Goal: Task Accomplishment & Management: Manage account settings

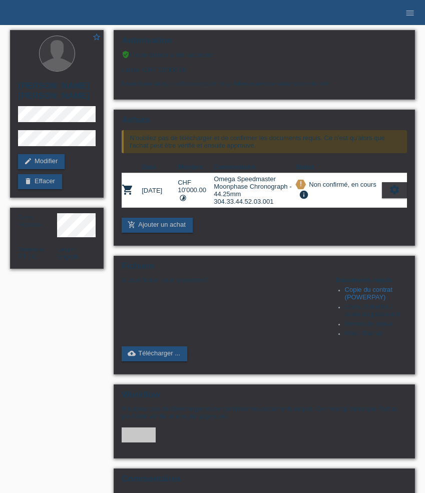
click at [409, 13] on icon "menu" at bounding box center [410, 13] width 10 height 10
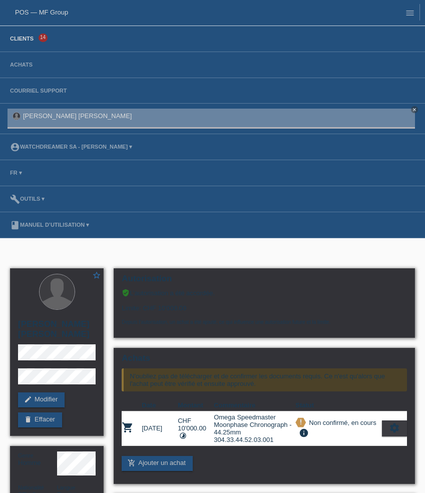
click at [33, 42] on link "Clients" at bounding box center [22, 39] width 34 height 6
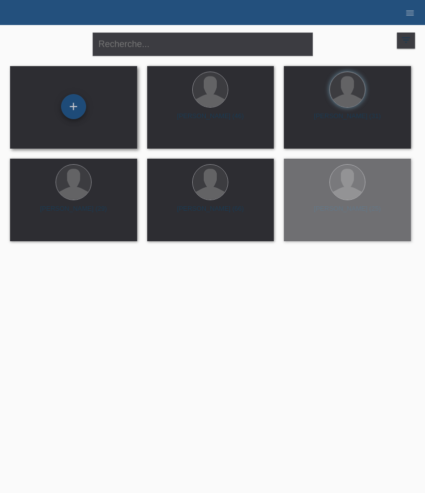
click at [70, 107] on div "+" at bounding box center [73, 106] width 25 height 25
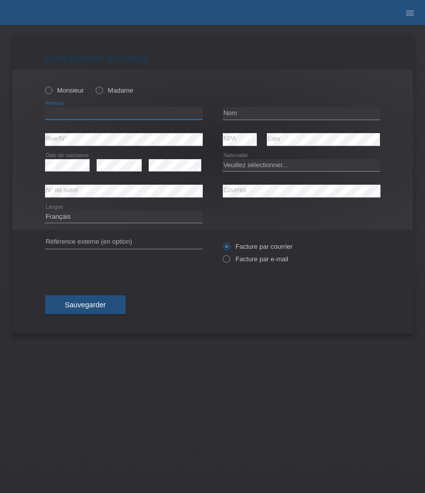
click at [101, 113] on input "text" at bounding box center [124, 113] width 158 height 13
paste input "Adenilson Luiz"
type input "Adenilson Luiz"
click at [74, 88] on label "Monsieur" at bounding box center [64, 91] width 39 height 8
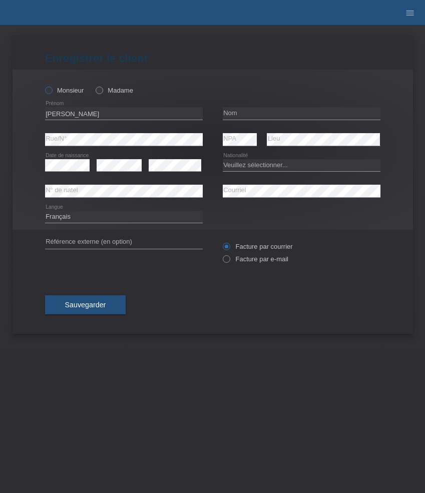
click at [52, 88] on input "Monsieur" at bounding box center [48, 90] width 7 height 7
radio input "true"
click at [298, 115] on input "text" at bounding box center [302, 113] width 158 height 13
paste input "[PERSON_NAME]"
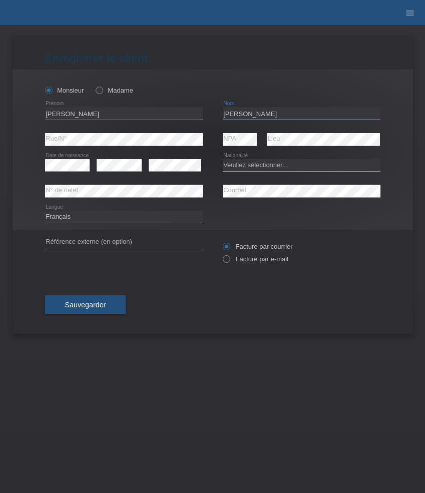
type input "[PERSON_NAME]"
click at [253, 164] on select "Veuillez sélectionner... Suisse Allemagne Autriche Liechtenstein ------------ A…" at bounding box center [302, 165] width 158 height 12
select select "BR"
click at [223, 159] on select "Veuillez sélectionner... Suisse Allemagne Autriche Liechtenstein ------------ A…" at bounding box center [302, 165] width 158 height 12
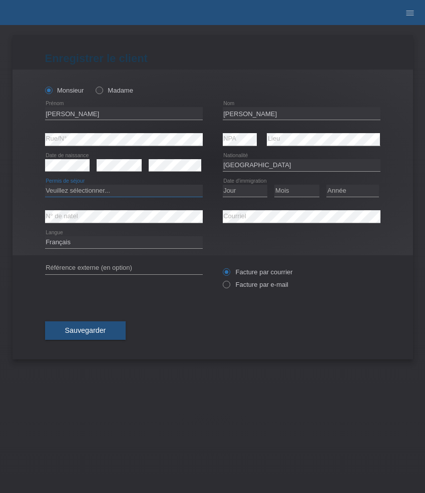
click at [91, 189] on select "Veuillez sélectionner... C B B - Statut de réfugié Autre" at bounding box center [124, 191] width 158 height 12
select select "B"
click at [45, 185] on select "Veuillez sélectionner... C B B - Statut de réfugié Autre" at bounding box center [124, 191] width 158 height 12
click at [246, 188] on select "Jour 01 02 03 04 05 06 07 08 09 10 11" at bounding box center [245, 191] width 45 height 12
select select "22"
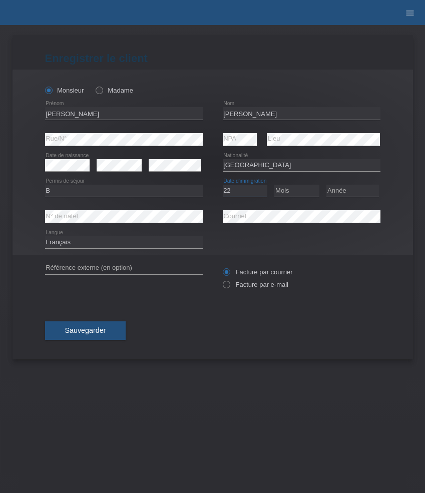
click at [223, 185] on select "Jour 01 02 03 04 05 06 07 08 09 10 11" at bounding box center [245, 191] width 45 height 12
click at [282, 189] on select "Mois 01 02 03 04 05 06 07 08 09 10 11" at bounding box center [296, 191] width 45 height 12
select select "09"
click at [274, 185] on select "Mois 01 02 03 04 05 06 07 08 09 10 11" at bounding box center [296, 191] width 45 height 12
click at [355, 194] on select "Année 2025 2024 2023 2022 2021 2020 2019 2018 2017 2016 2015 2014 2013 2012 201…" at bounding box center [353, 191] width 53 height 12
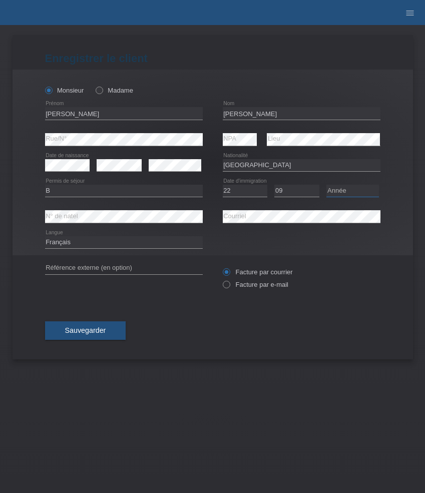
select select "2014"
click at [327, 185] on select "Année 2025 2024 2023 2022 2021 2020 2019 2018 2017 2016 2015 2014 2013 2012 201…" at bounding box center [353, 191] width 53 height 12
click at [122, 243] on select "Deutsch Français Italiano English" at bounding box center [124, 242] width 158 height 12
select select "de"
click at [45, 237] on select "Deutsch Français Italiano English" at bounding box center [124, 242] width 158 height 12
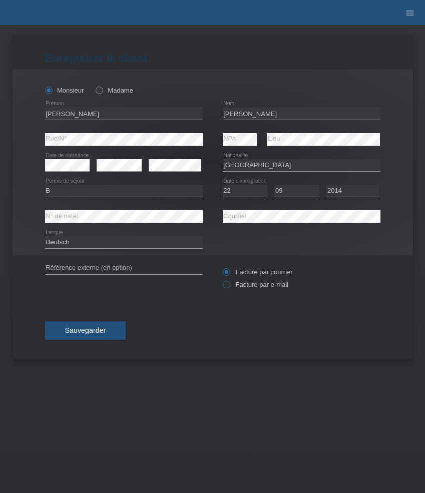
click at [255, 285] on label "Facture par e-mail" at bounding box center [256, 285] width 66 height 8
click at [229, 285] on input "Facture par e-mail" at bounding box center [226, 287] width 7 height 13
radio input "true"
click at [92, 340] on button "Sauvegarder" at bounding box center [85, 331] width 81 height 19
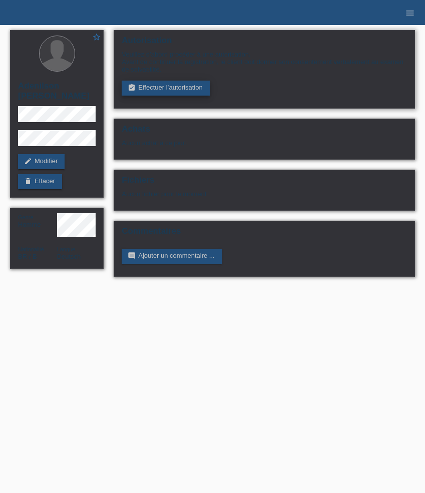
click at [156, 92] on link "assignment_turned_in Effectuer l’autorisation" at bounding box center [166, 88] width 88 height 15
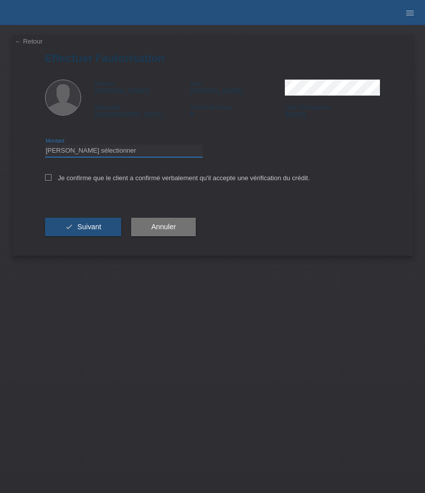
click at [129, 152] on select "Veuillez sélectionner CHF 1.00 - CHF 499.00 CHF 500.00 - CHF 1'999.00 CHF 2'000…" at bounding box center [124, 151] width 158 height 12
select select "3"
click at [45, 146] on select "Veuillez sélectionner CHF 1.00 - CHF 499.00 CHF 500.00 - CHF 1'999.00 CHF 2'000…" at bounding box center [124, 151] width 158 height 12
click at [128, 180] on label "Je confirme que le client a confirmé verbalement qu'il accepte une vérification…" at bounding box center [177, 178] width 265 height 8
click at [52, 180] on input "Je confirme que le client a confirmé verbalement qu'il accepte une vérification…" at bounding box center [48, 177] width 7 height 7
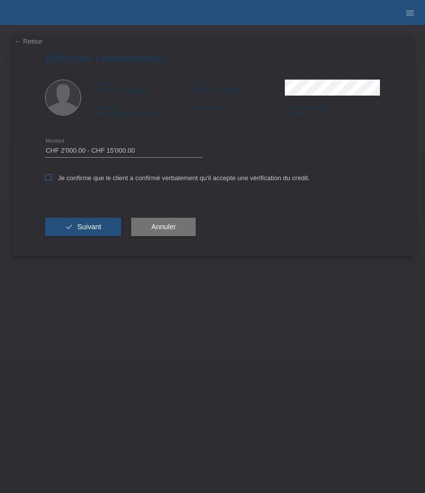
checkbox input "true"
click at [92, 227] on span "Suivant" at bounding box center [89, 227] width 24 height 8
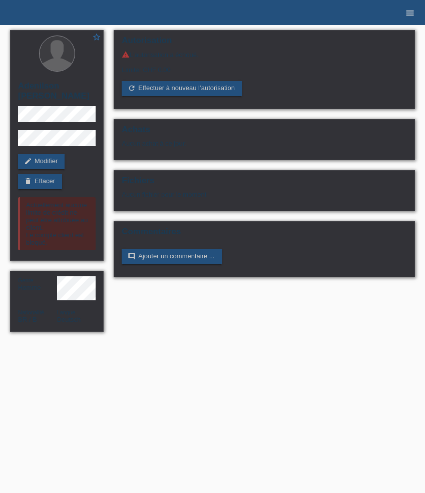
click at [420, 13] on ul "menu" at bounding box center [410, 13] width 30 height 26
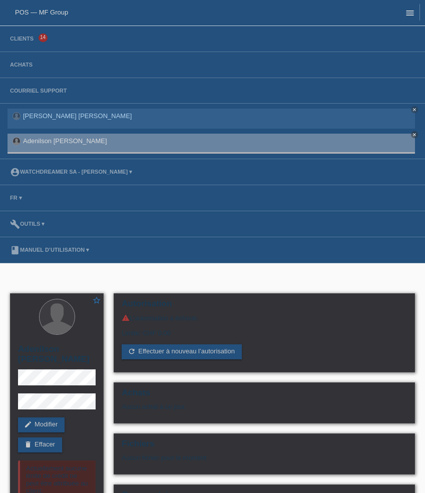
click at [411, 13] on icon "menu" at bounding box center [410, 13] width 10 height 10
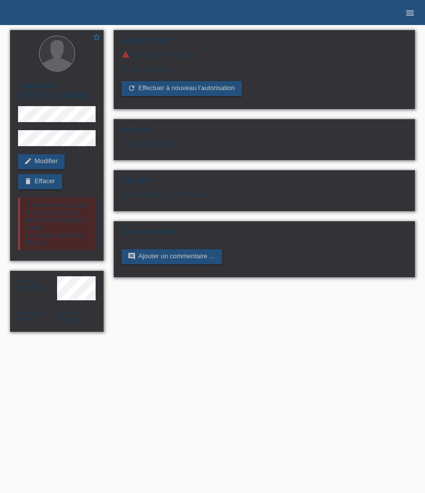
click at [412, 8] on icon "menu" at bounding box center [410, 13] width 10 height 10
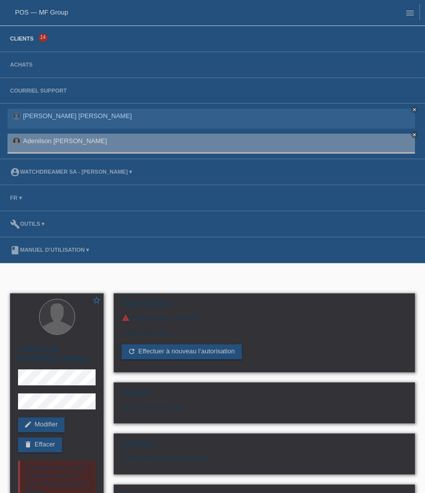
click at [33, 40] on link "Clients" at bounding box center [22, 39] width 34 height 6
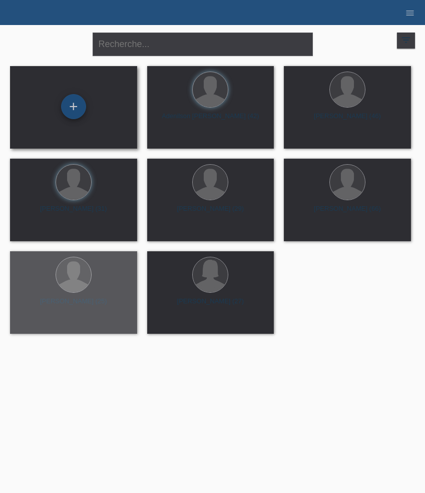
click at [79, 110] on div "+" at bounding box center [73, 106] width 25 height 25
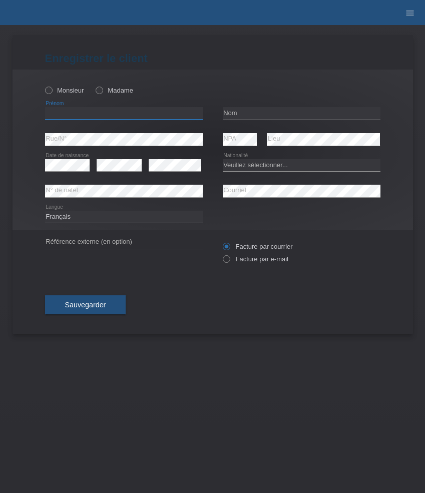
click at [81, 111] on input "text" at bounding box center [124, 113] width 158 height 13
paste input "[PERSON_NAME]"
type input "[PERSON_NAME]"
click at [60, 90] on label "Monsieur" at bounding box center [64, 91] width 39 height 8
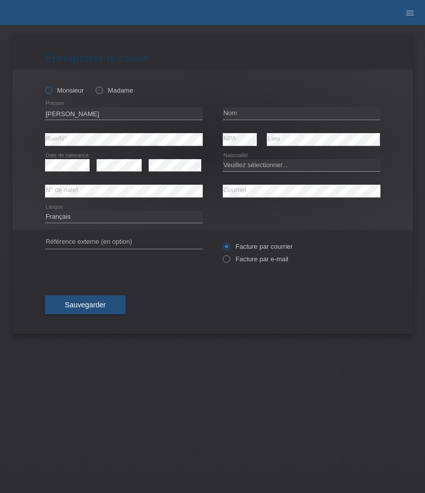
click at [52, 90] on input "Monsieur" at bounding box center [48, 90] width 7 height 7
radio input "true"
click at [240, 114] on input "text" at bounding box center [302, 113] width 158 height 13
paste input "[PERSON_NAME]"
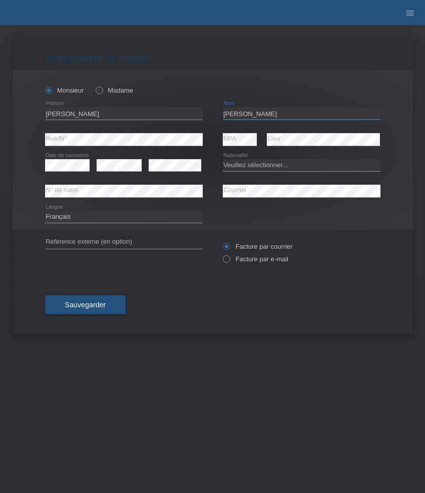
type input "[PERSON_NAME]"
click at [273, 168] on select "Veuillez sélectionner... Suisse Allemagne Autriche Liechtenstein ------------ A…" at bounding box center [302, 165] width 158 height 12
select select "CH"
click at [223, 159] on select "Veuillez sélectionner... Suisse Allemagne Autriche Liechtenstein ------------ A…" at bounding box center [302, 165] width 158 height 12
click at [144, 221] on select "Deutsch Français Italiano English" at bounding box center [124, 217] width 158 height 12
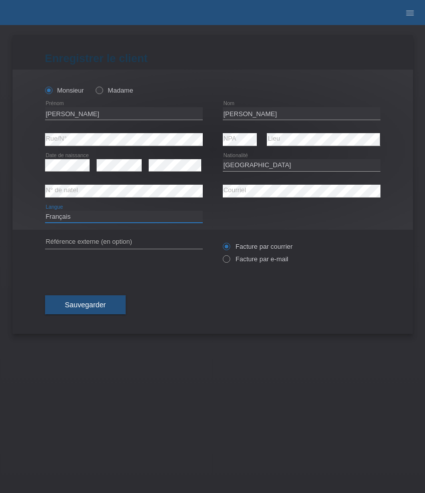
select select "de"
click at [45, 211] on select "Deutsch Français Italiano English" at bounding box center [124, 217] width 158 height 12
drag, startPoint x: 258, startPoint y: 261, endPoint x: 251, endPoint y: 261, distance: 6.5
click at [258, 261] on label "Facture par e-mail" at bounding box center [256, 259] width 66 height 8
click at [229, 261] on input "Facture par e-mail" at bounding box center [226, 261] width 7 height 13
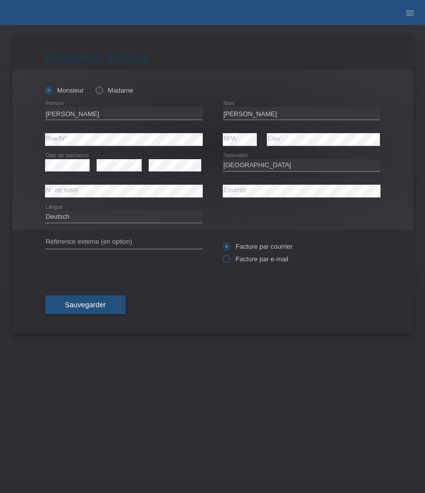
radio input "true"
click at [88, 307] on span "Sauvegarder" at bounding box center [85, 305] width 41 height 8
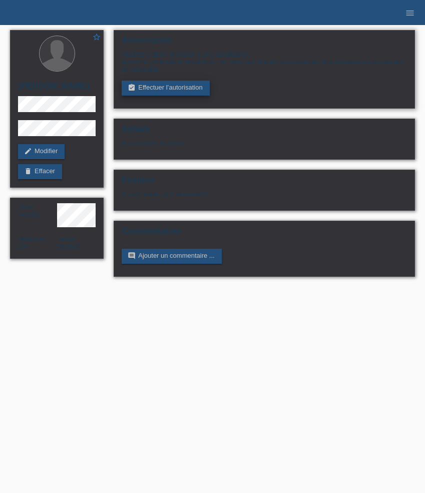
click at [184, 89] on link "assignment_turned_in Effectuer l’autorisation" at bounding box center [166, 88] width 88 height 15
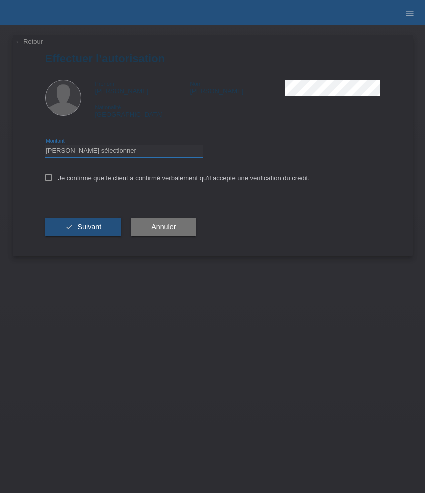
click at [102, 155] on select "Veuillez sélectionner CHF 1.00 - CHF 499.00 CHF 500.00 - CHF 1'999.00 CHF 2'000…" at bounding box center [124, 151] width 158 height 12
select select "3"
click at [45, 146] on select "Veuillez sélectionner CHF 1.00 - CHF 499.00 CHF 500.00 - CHF 1'999.00 CHF 2'000…" at bounding box center [124, 151] width 158 height 12
click at [89, 182] on label "Je confirme que le client a confirmé verbalement qu'il accepte une vérification…" at bounding box center [177, 178] width 265 height 8
click at [52, 181] on input "Je confirme que le client a confirmé verbalement qu'il accepte une vérification…" at bounding box center [48, 177] width 7 height 7
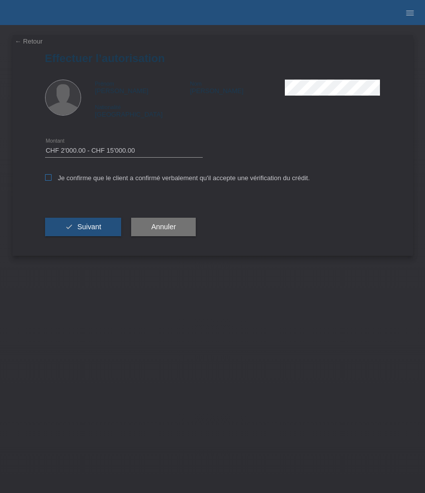
checkbox input "true"
click at [89, 229] on span "Suivant" at bounding box center [89, 227] width 24 height 8
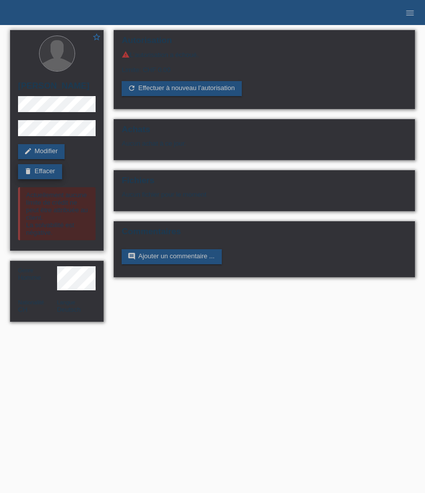
click at [46, 171] on link "delete Effacer" at bounding box center [40, 171] width 44 height 15
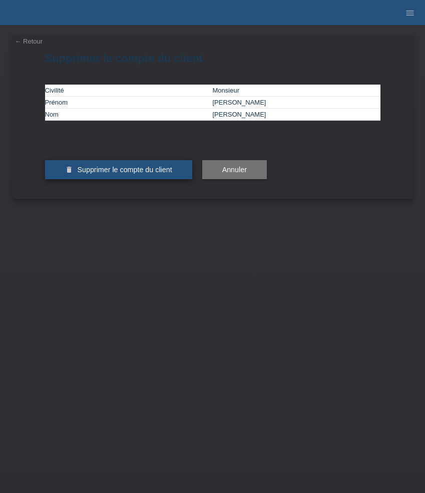
click at [159, 179] on button "delete Supprimer le compte du client" at bounding box center [118, 169] width 147 height 19
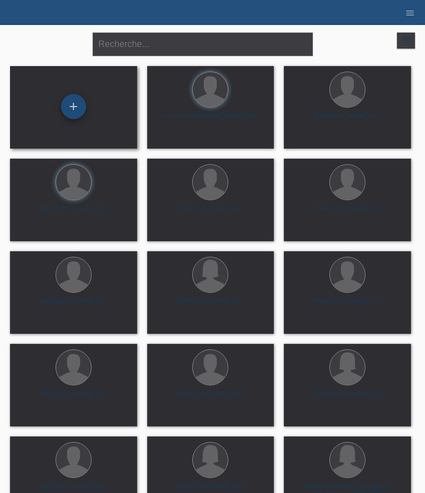
click at [83, 107] on div "+" at bounding box center [73, 106] width 25 height 25
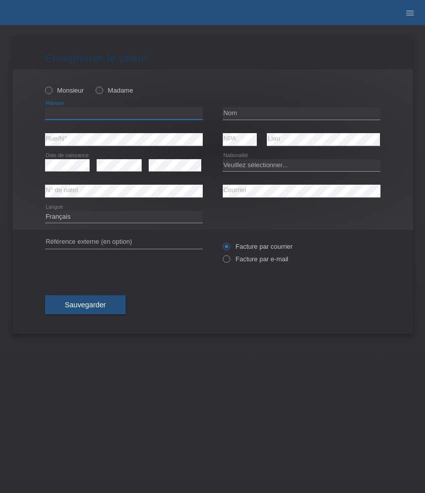
click at [84, 114] on input "text" at bounding box center [124, 113] width 158 height 13
paste input "Said"
type input "Said"
click at [67, 85] on div "Monsieur Madame" at bounding box center [124, 90] width 158 height 21
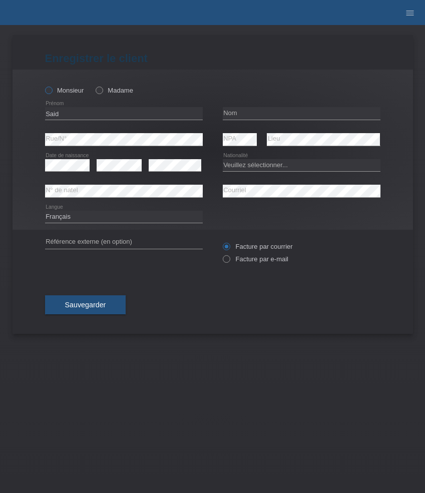
click at [64, 94] on label "Monsieur" at bounding box center [64, 91] width 39 height 8
click at [52, 93] on input "Monsieur" at bounding box center [48, 90] width 7 height 7
radio input "true"
click at [272, 110] on input "text" at bounding box center [302, 113] width 158 height 13
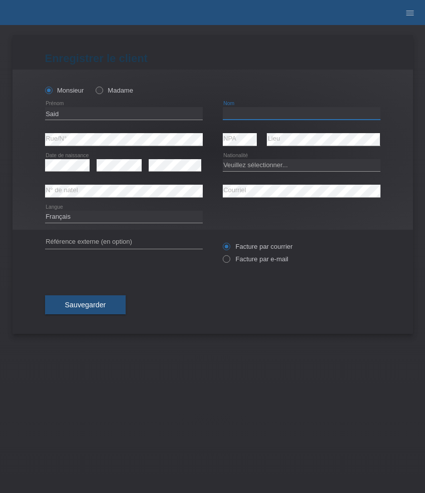
paste input "Bari"
type input "Bari"
click at [259, 166] on select "Veuillez sélectionner... Suisse Allemagne Autriche Liechtenstein ------------ A…" at bounding box center [302, 165] width 158 height 12
select select "CH"
click at [223, 159] on select "Veuillez sélectionner... Suisse Allemagne Autriche Liechtenstein ------------ A…" at bounding box center [302, 165] width 158 height 12
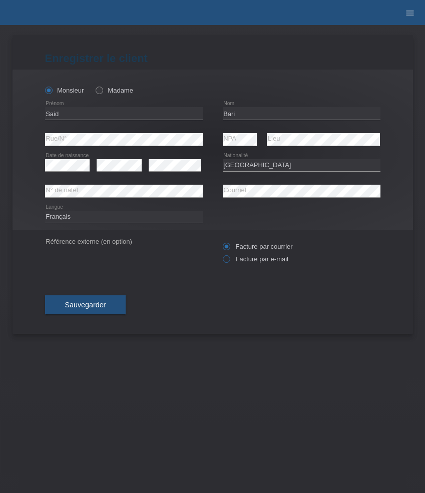
click at [239, 257] on label "Facture par e-mail" at bounding box center [256, 259] width 66 height 8
click at [229, 257] on input "Facture par e-mail" at bounding box center [226, 261] width 7 height 13
radio input "true"
click at [96, 303] on span "Sauvegarder" at bounding box center [85, 305] width 41 height 8
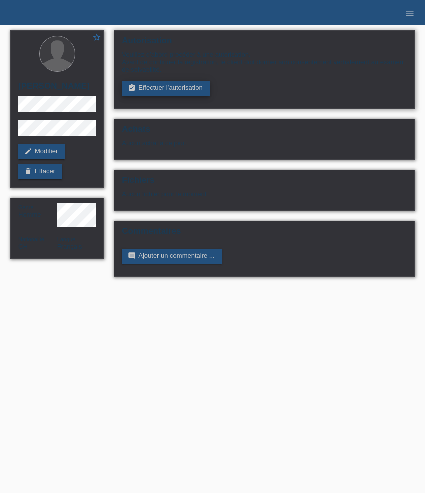
click at [156, 89] on link "assignment_turned_in Effectuer l’autorisation" at bounding box center [166, 88] width 88 height 15
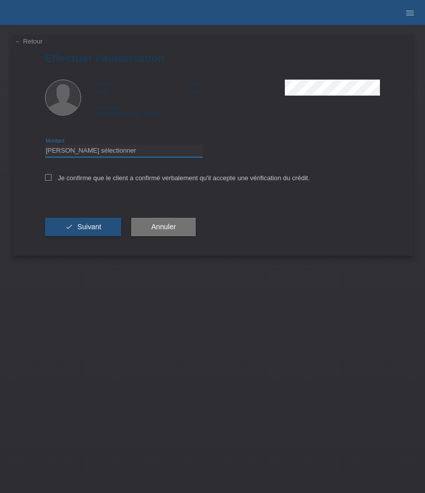
click at [143, 152] on select "Veuillez sélectionner CHF 1.00 - CHF 499.00 CHF 500.00 - CHF 1'999.00 CHF 2'000…" at bounding box center [124, 151] width 158 height 12
select select "3"
click at [45, 146] on select "Veuillez sélectionner CHF 1.00 - CHF 499.00 CHF 500.00 - CHF 1'999.00 CHF 2'000…" at bounding box center [124, 151] width 158 height 12
click at [138, 183] on div "Je confirme que le client a confirmé verbalement qu'il accepte une vérification…" at bounding box center [213, 181] width 336 height 34
click at [77, 180] on label "Je confirme que le client a confirmé verbalement qu'il accepte une vérification…" at bounding box center [177, 178] width 265 height 8
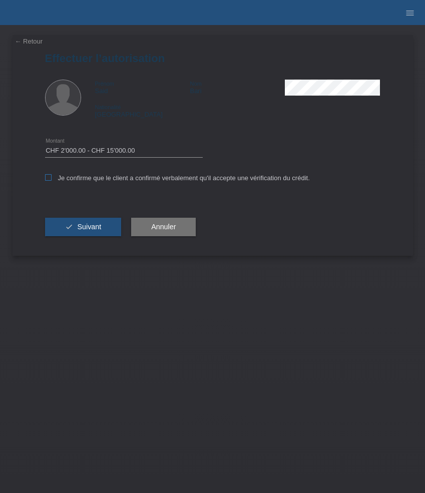
click at [52, 180] on input "Je confirme que le client a confirmé verbalement qu'il accepte une vérification…" at bounding box center [48, 177] width 7 height 7
checkbox input "true"
click at [80, 230] on span "Suivant" at bounding box center [89, 227] width 24 height 8
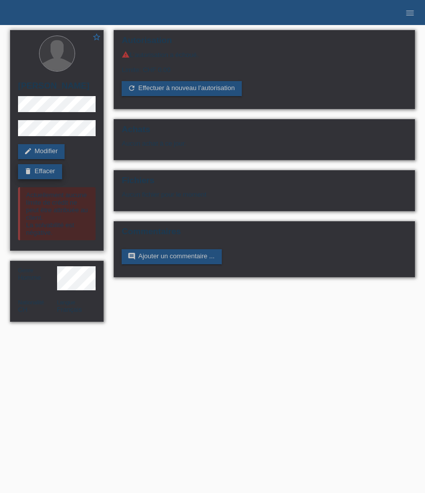
click at [47, 172] on link "delete Effacer" at bounding box center [40, 171] width 44 height 15
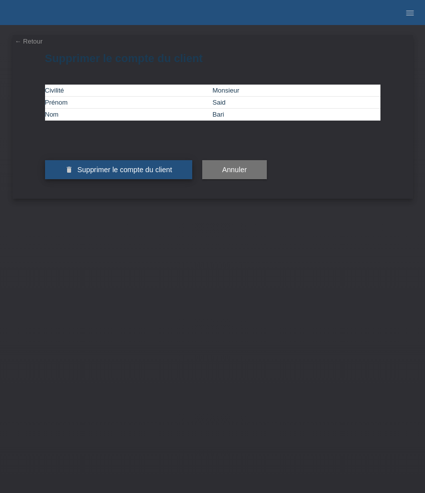
click at [153, 179] on button "delete Supprimer le compte du client" at bounding box center [118, 169] width 147 height 19
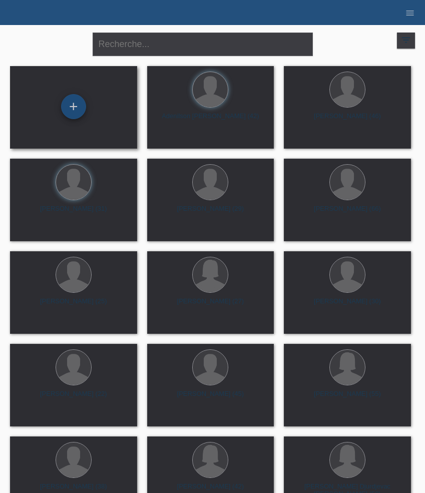
click at [84, 104] on div "+" at bounding box center [74, 106] width 24 height 17
click at [70, 104] on div "+" at bounding box center [73, 106] width 25 height 25
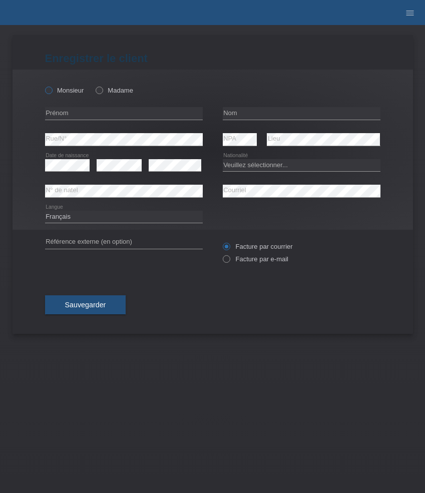
click at [43, 85] on icon at bounding box center [43, 85] width 0 height 0
click at [51, 91] on input "Monsieur" at bounding box center [48, 90] width 7 height 7
radio input "true"
click at [43, 85] on icon at bounding box center [43, 85] width 0 height 0
click at [51, 91] on input "Monsieur" at bounding box center [48, 90] width 7 height 7
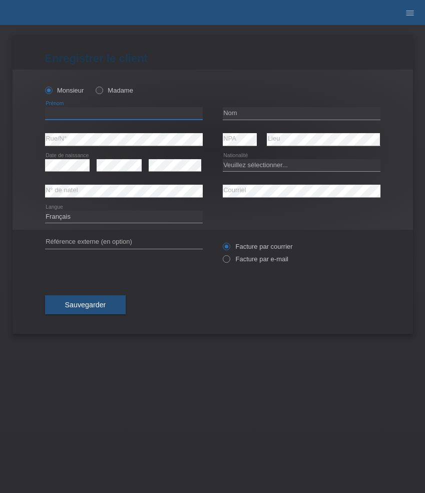
click at [91, 117] on input "text" at bounding box center [124, 113] width 158 height 13
paste input "Aleksandar"
type input "Aleksandar"
click at [269, 109] on input "text" at bounding box center [302, 113] width 158 height 13
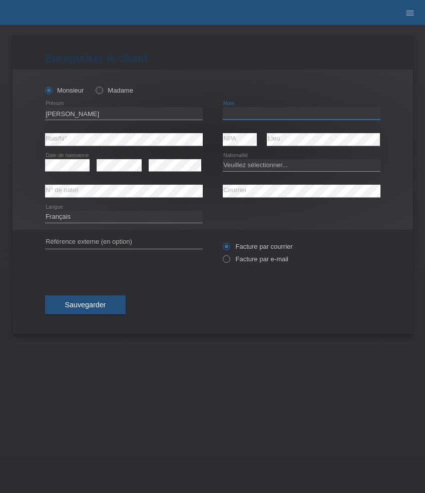
click at [269, 109] on input "text" at bounding box center [302, 113] width 158 height 13
paste input "[PERSON_NAME]"
type input "[PERSON_NAME]"
click at [114, 214] on select "Deutsch Français Italiano English" at bounding box center [124, 217] width 158 height 12
select select "de"
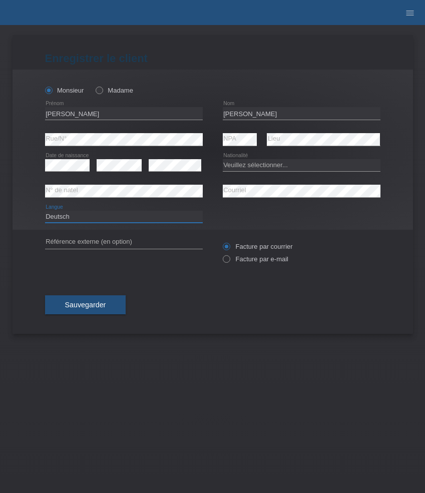
click at [45, 211] on select "Deutsch Français Italiano English" at bounding box center [124, 217] width 158 height 12
click at [258, 166] on select "Veuillez sélectionner... Suisse Allemagne Autriche Liechtenstein ------------ A…" at bounding box center [302, 165] width 158 height 12
select select "BG"
click at [223, 159] on select "Veuillez sélectionner... Suisse Allemagne Autriche Liechtenstein ------------ A…" at bounding box center [302, 165] width 158 height 12
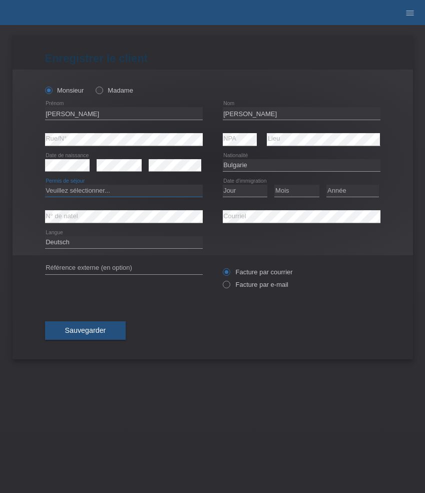
click at [126, 190] on select "Veuillez sélectionner... C B B - Statut de réfugié Autre" at bounding box center [124, 191] width 158 height 12
select select "B"
click at [45, 185] on select "Veuillez sélectionner... C B B - Statut de réfugié Autre" at bounding box center [124, 191] width 158 height 12
click at [254, 186] on select "Jour 01 02 03 04 05 06 07 08 09 10 11" at bounding box center [245, 191] width 45 height 12
select select "15"
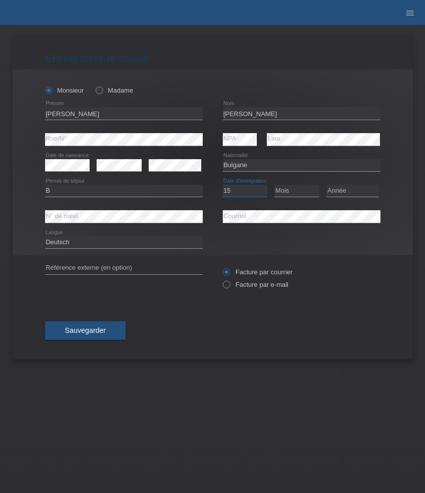
click at [223, 185] on select "Jour 01 02 03 04 05 06 07 08 09 10 11" at bounding box center [245, 191] width 45 height 12
click at [303, 191] on select "Mois 01 02 03 04 05 06 07 08 09 10 11" at bounding box center [296, 191] width 45 height 12
select select "12"
click at [274, 185] on select "Mois 01 02 03 04 05 06 07 08 09 10 11" at bounding box center [296, 191] width 45 height 12
click at [356, 194] on select "Année 2025 2024 2023 2022 2021 2020 2019 2018 2017 2016 2015 2014 2013 2012 201…" at bounding box center [353, 191] width 53 height 12
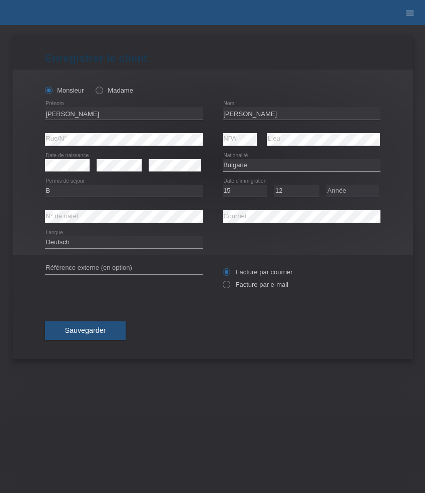
select select "2020"
click at [327, 185] on select "Année 2025 2024 2023 2022 2021 2020 2019 2018 2017 2016 2015 2014 2013 2012 201…" at bounding box center [353, 191] width 53 height 12
click at [250, 286] on label "Facture par e-mail" at bounding box center [256, 285] width 66 height 8
click at [229, 286] on input "Facture par e-mail" at bounding box center [226, 287] width 7 height 13
radio input "true"
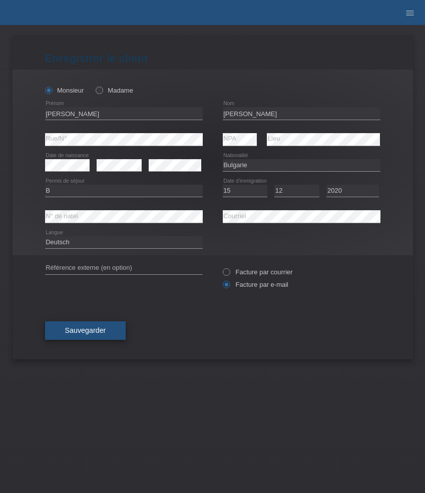
click at [107, 335] on button "Sauvegarder" at bounding box center [85, 331] width 81 height 19
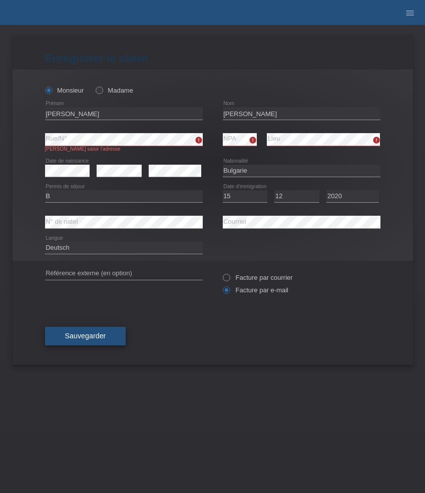
click at [102, 334] on button "Sauvegarder" at bounding box center [85, 336] width 81 height 19
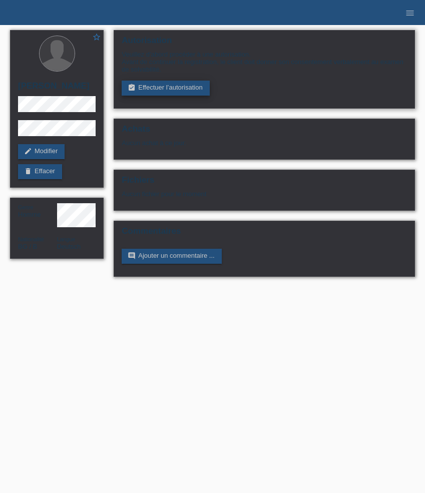
click at [147, 91] on link "assignment_turned_in Effectuer l’autorisation" at bounding box center [166, 88] width 88 height 15
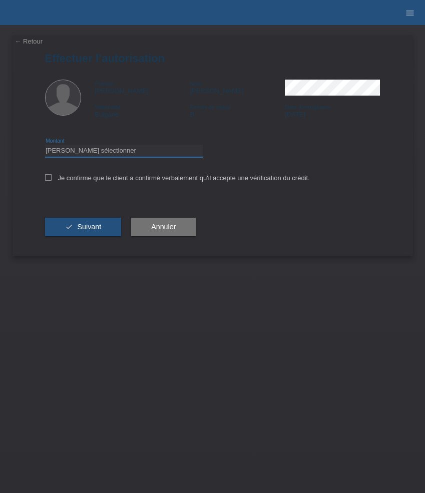
click at [135, 148] on select "Veuillez sélectionner CHF 1.00 - CHF 499.00 CHF 500.00 - CHF 1'999.00 CHF 2'000…" at bounding box center [124, 151] width 158 height 12
select select "3"
click at [45, 146] on select "Veuillez sélectionner CHF 1.00 - CHF 499.00 CHF 500.00 - CHF 1'999.00 CHF 2'000…" at bounding box center [124, 151] width 158 height 12
click at [134, 182] on label "Je confirme que le client a confirmé verbalement qu'il accepte une vérification…" at bounding box center [177, 178] width 265 height 8
click at [52, 181] on input "Je confirme que le client a confirmé verbalement qu'il accepte une vérification…" at bounding box center [48, 177] width 7 height 7
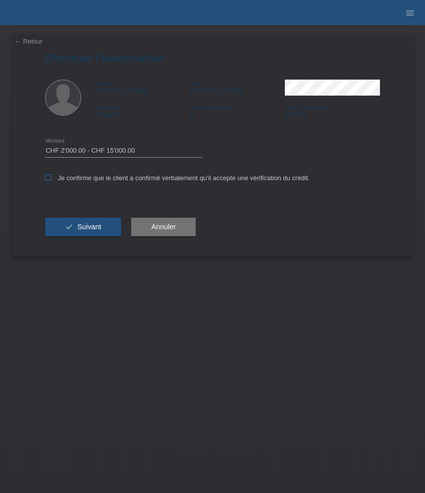
checkbox input "true"
click at [99, 228] on span "Suivant" at bounding box center [89, 227] width 24 height 8
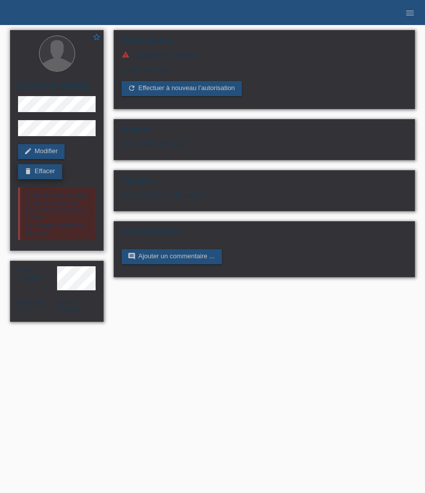
click at [46, 171] on link "delete Effacer" at bounding box center [40, 171] width 44 height 15
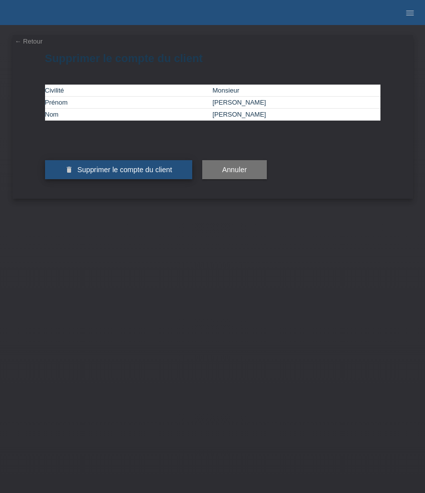
click at [112, 174] on span "Supprimer le compte du client" at bounding box center [124, 170] width 95 height 8
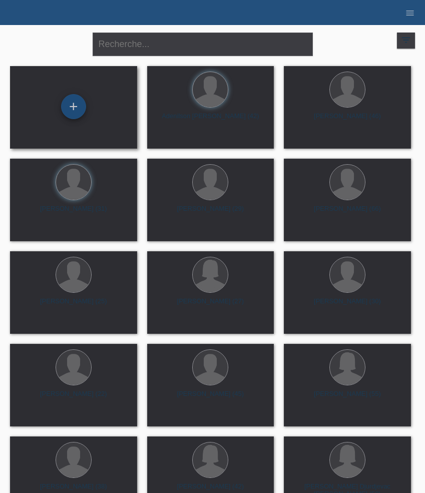
click at [80, 105] on div "+" at bounding box center [73, 106] width 25 height 25
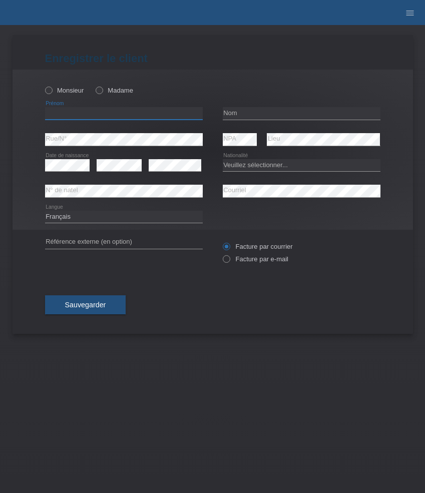
click at [81, 115] on input "text" at bounding box center [124, 113] width 158 height 13
paste input "[PERSON_NAME]"
type input "[PERSON_NAME]"
click at [75, 92] on label "Monsieur" at bounding box center [64, 91] width 39 height 8
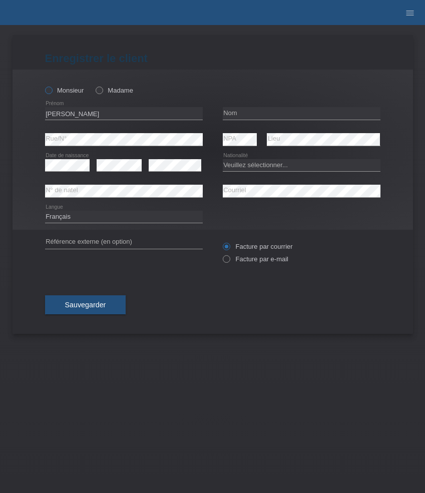
click at [52, 92] on input "Monsieur" at bounding box center [48, 90] width 7 height 7
radio input "true"
click at [247, 111] on input "text" at bounding box center [302, 113] width 158 height 13
paste input "Migliozzi"
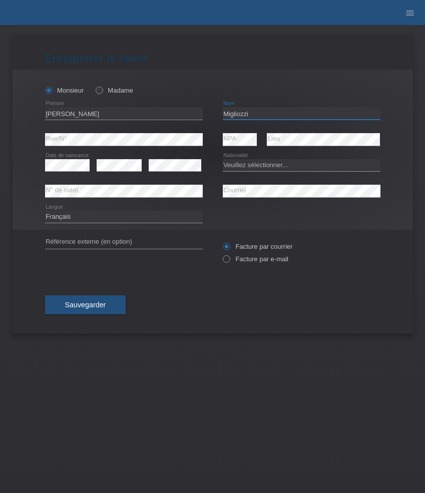
type input "Migliozzi"
click at [170, 173] on div "error" at bounding box center [175, 166] width 53 height 26
click at [248, 165] on select "Veuillez sélectionner... Suisse Allemagne Autriche Liechtenstein ------------ A…" at bounding box center [302, 165] width 158 height 12
select select "IT"
click at [223, 159] on select "Veuillez sélectionner... Suisse Allemagne Autriche Liechtenstein ------------ A…" at bounding box center [302, 165] width 158 height 12
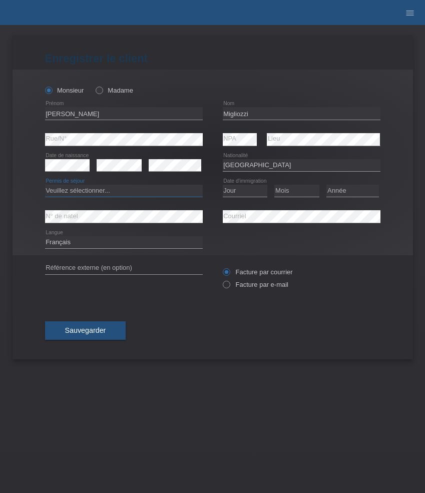
click at [102, 190] on select "Veuillez sélectionner... C B B - Statut de réfugié Autre" at bounding box center [124, 191] width 158 height 12
select select "C"
click at [45, 185] on select "Veuillez sélectionner... C B B - Statut de réfugié Autre" at bounding box center [124, 191] width 158 height 12
click at [244, 193] on select "Jour 01 02 03 04 05 06 07 08 09 10 11" at bounding box center [245, 191] width 45 height 12
select select "30"
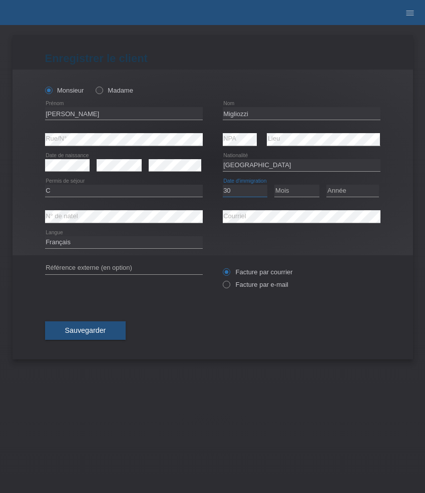
click at [223, 185] on select "Jour 01 02 03 04 05 06 07 08 09 10 11" at bounding box center [245, 191] width 45 height 12
click at [310, 191] on select "Mois 01 02 03 04 05 06 07 08 09 10 11" at bounding box center [296, 191] width 45 height 12
select select "01"
click at [274, 185] on select "Mois 01 02 03 04 05 06 07 08 09 10 11" at bounding box center [296, 191] width 45 height 12
click at [344, 193] on select "Année 2025 2024 2023 2022 2021 2020 2019 2018 2017 2016 2015 2014 2013 2012 201…" at bounding box center [353, 191] width 53 height 12
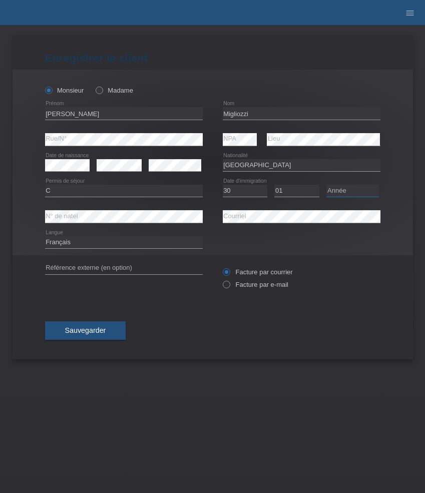
select select "1971"
click at [327, 185] on select "Année 2025 2024 2023 2022 2021 2020 2019 2018 2017 2016 2015 2014 2013 2012 201…" at bounding box center [353, 191] width 53 height 12
click at [272, 288] on label "Facture par e-mail" at bounding box center [256, 285] width 66 height 8
click at [229, 288] on input "Facture par e-mail" at bounding box center [226, 287] width 7 height 13
radio input "true"
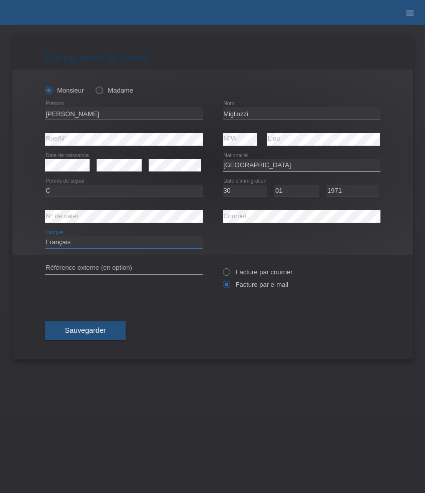
click at [122, 237] on select "Deutsch Français Italiano English" at bounding box center [124, 242] width 158 height 12
select select "de"
click at [45, 237] on select "Deutsch Français Italiano English" at bounding box center [124, 242] width 158 height 12
click at [98, 331] on span "Sauvegarder" at bounding box center [85, 331] width 41 height 8
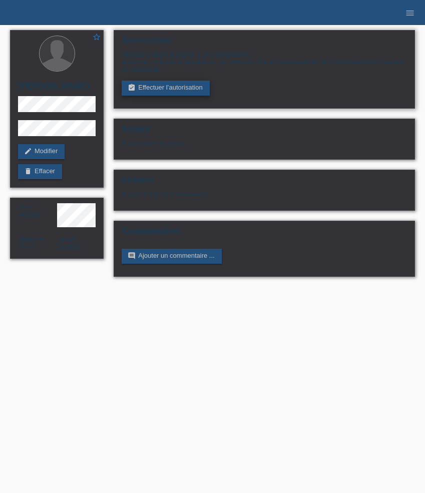
click at [159, 87] on link "assignment_turned_in Effectuer l’autorisation" at bounding box center [166, 88] width 88 height 15
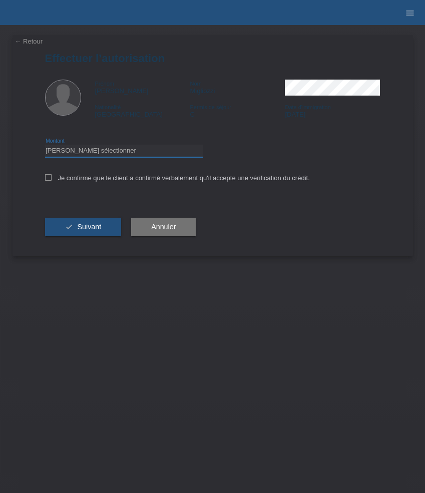
click at [121, 148] on select "Veuillez sélectionner CHF 1.00 - CHF 499.00 CHF 500.00 - CHF 1'999.00 CHF 2'000…" at bounding box center [124, 151] width 158 height 12
select select "3"
click at [45, 146] on select "Veuillez sélectionner CHF 1.00 - CHF 499.00 CHF 500.00 - CHF 1'999.00 CHF 2'000…" at bounding box center [124, 151] width 158 height 12
click at [131, 181] on label "Je confirme que le client a confirmé verbalement qu'il accepte une vérification…" at bounding box center [177, 178] width 265 height 8
click at [52, 181] on input "Je confirme que le client a confirmé verbalement qu'il accepte une vérification…" at bounding box center [48, 177] width 7 height 7
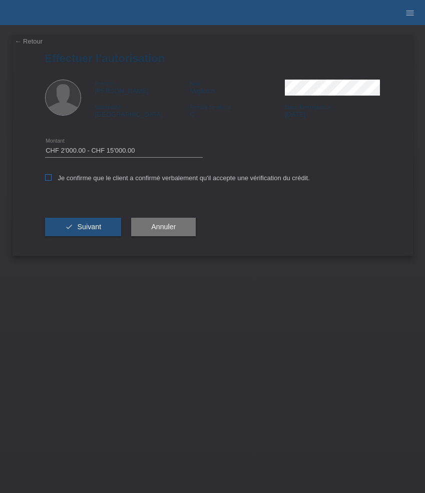
checkbox input "true"
click at [101, 224] on button "check Suivant" at bounding box center [83, 227] width 77 height 19
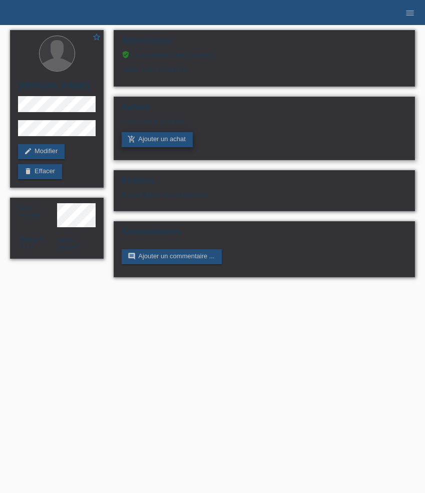
click at [140, 139] on link "add_shopping_cart Ajouter un achat" at bounding box center [157, 139] width 71 height 15
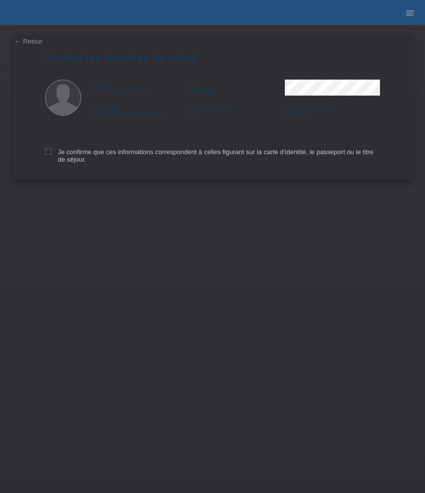
click at [68, 155] on label "Je confirme que ces informations correspondent à celles figurant sur la carte d…" at bounding box center [213, 155] width 336 height 15
click at [52, 155] on input "Je confirme que ces informations correspondent à celles figurant sur la carte d…" at bounding box center [48, 151] width 7 height 7
checkbox input "true"
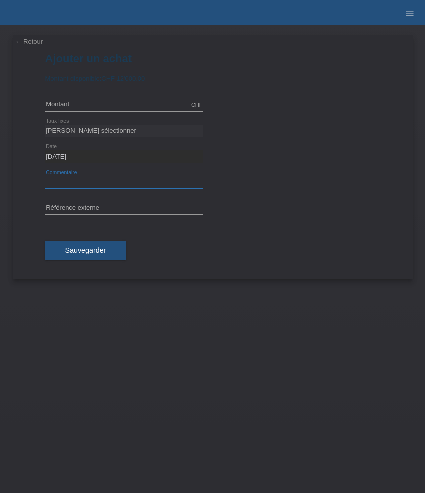
click at [103, 181] on input "text" at bounding box center [124, 182] width 158 height 13
paste input "Breitling Navitimer B01 Chronograph - 43mm AB0138241K1P1"
type input "Breitling Navitimer B01 Chronograph - 43mm AB0138241K1P1"
click at [97, 132] on select "Veuillez sélectionner 6 versements 12 versements 24 versements 36 versements 48…" at bounding box center [124, 131] width 158 height 12
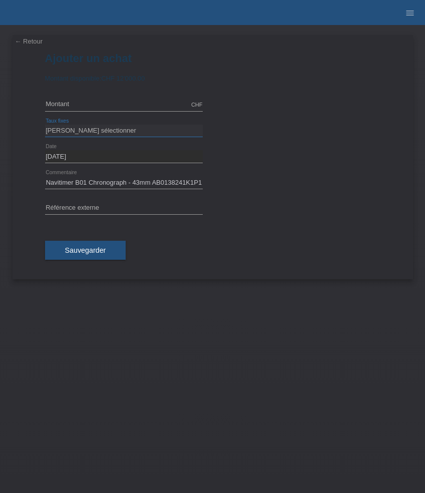
scroll to position [0, 0]
select select "626"
click at [45, 125] on select "Veuillez sélectionner 6 versements 12 versements 24 versements 36 versements 48…" at bounding box center [124, 131] width 158 height 12
click at [88, 102] on input "text" at bounding box center [124, 105] width 158 height 13
type input "8750.00"
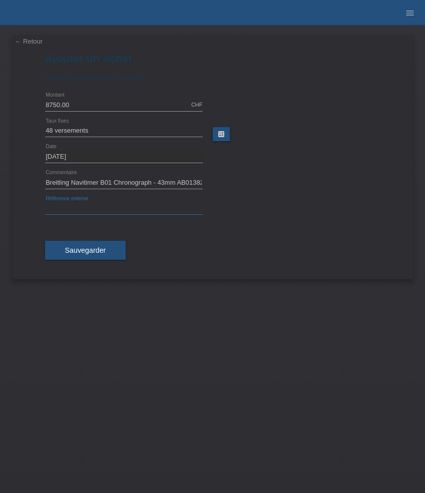
click at [77, 210] on input "text" at bounding box center [124, 208] width 158 height 13
paste input "532413"
type input "532413"
click at [101, 257] on button "Sauvegarder" at bounding box center [85, 250] width 81 height 19
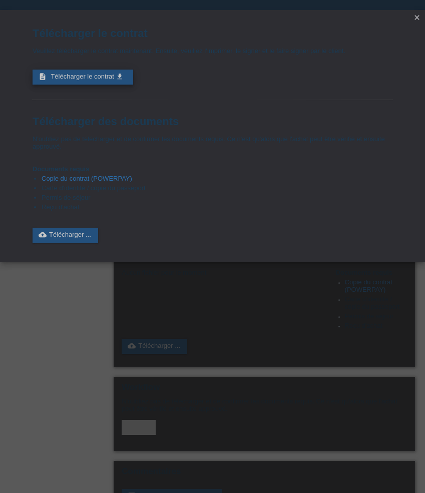
click at [117, 77] on icon "get_app" at bounding box center [120, 77] width 8 height 8
click at [413, 21] on icon "close" at bounding box center [417, 18] width 8 height 8
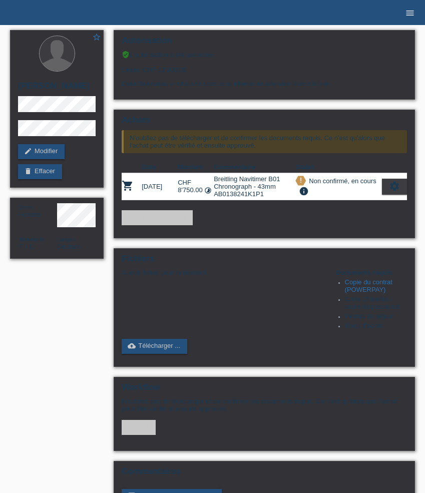
click at [416, 12] on link "menu" at bounding box center [410, 13] width 20 height 6
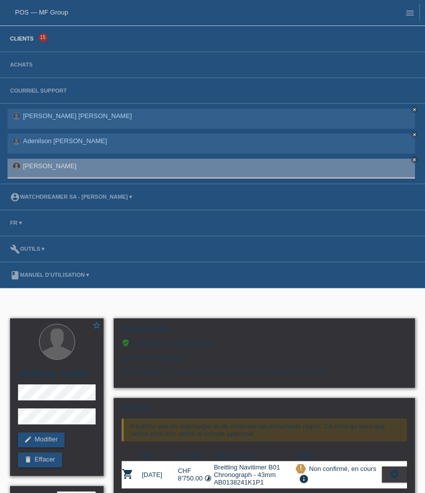
click at [22, 37] on link "Clients" at bounding box center [22, 39] width 34 height 6
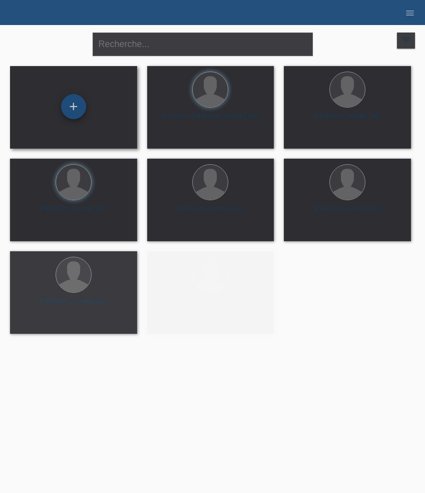
click at [74, 97] on div "+" at bounding box center [73, 106] width 25 height 25
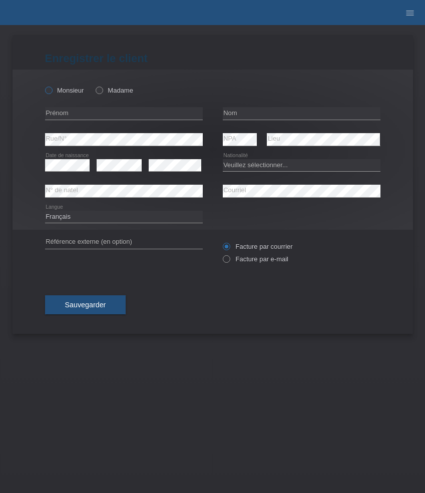
click at [63, 91] on label "Monsieur" at bounding box center [64, 91] width 39 height 8
click at [52, 91] on input "Monsieur" at bounding box center [48, 90] width 7 height 7
radio input "true"
click at [97, 112] on input "text" at bounding box center [124, 113] width 158 height 13
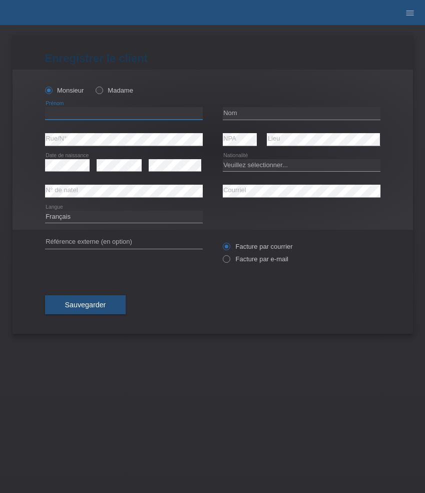
paste input "[PERSON_NAME]"
type input "[PERSON_NAME]"
click at [241, 116] on input "text" at bounding box center [302, 113] width 158 height 13
paste input "Yazici"
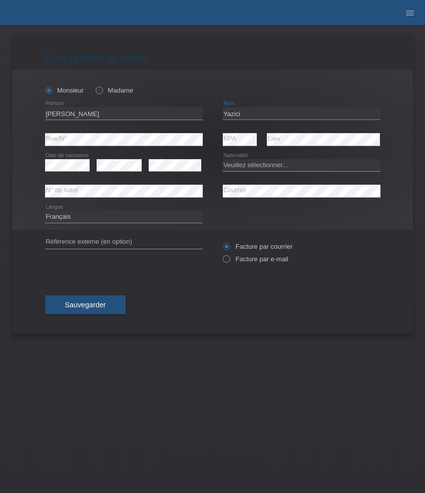
type input "Yazici"
click at [228, 166] on select "Veuillez sélectionner... Suisse Allemagne Autriche Liechtenstein ------------ A…" at bounding box center [302, 165] width 158 height 12
select select "CH"
click at [223, 159] on select "Veuillez sélectionner... Suisse Allemagne Autriche Liechtenstein ------------ A…" at bounding box center [302, 165] width 158 height 12
click at [82, 217] on select "Deutsch Français Italiano English" at bounding box center [124, 217] width 158 height 12
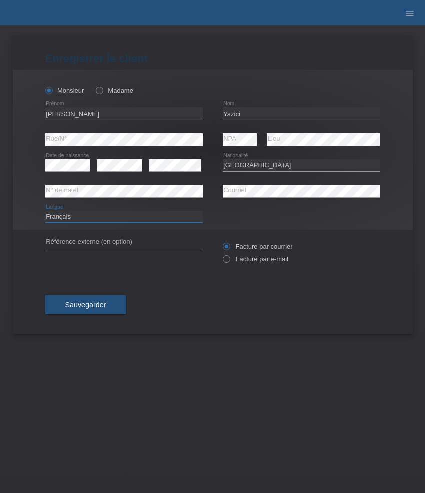
select select "de"
click at [45, 211] on select "Deutsch Français Italiano English" at bounding box center [124, 217] width 158 height 12
click at [244, 257] on label "Facture par e-mail" at bounding box center [256, 259] width 66 height 8
click at [229, 257] on input "Facture par e-mail" at bounding box center [226, 261] width 7 height 13
radio input "true"
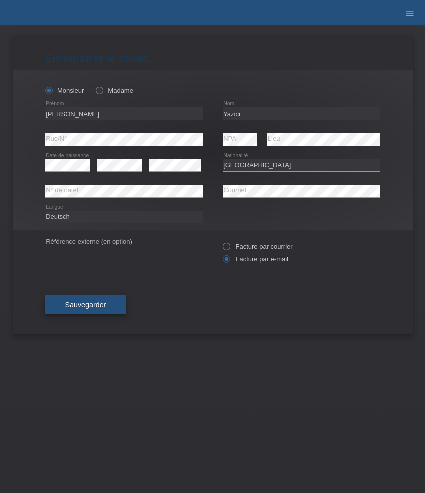
click at [85, 303] on span "Sauvegarder" at bounding box center [85, 305] width 41 height 8
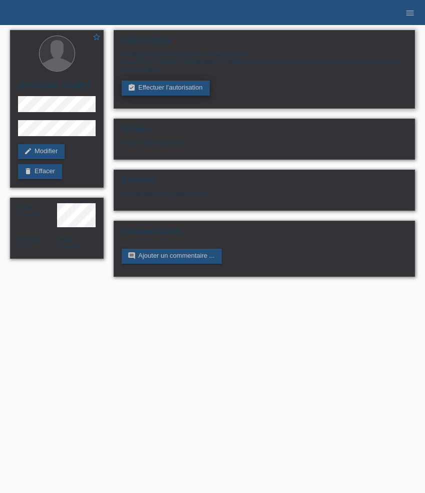
click at [153, 89] on link "assignment_turned_in Effectuer l’autorisation" at bounding box center [166, 88] width 88 height 15
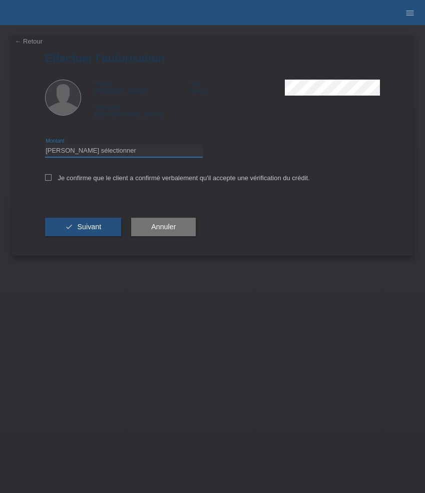
click at [161, 150] on select "Veuillez sélectionner CHF 1.00 - CHF 499.00 CHF 500.00 - CHF 1'999.00 CHF 2'000…" at bounding box center [124, 151] width 158 height 12
select select "3"
click at [45, 146] on select "Veuillez sélectionner CHF 1.00 - CHF 499.00 CHF 500.00 - CHF 1'999.00 CHF 2'000…" at bounding box center [124, 151] width 158 height 12
click at [176, 177] on label "Je confirme que le client a confirmé verbalement qu'il accepte une vérification…" at bounding box center [177, 178] width 265 height 8
click at [52, 177] on input "Je confirme que le client a confirmé verbalement qu'il accepte une vérification…" at bounding box center [48, 177] width 7 height 7
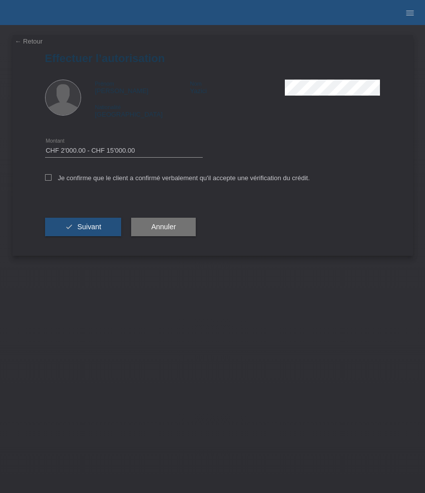
checkbox input "true"
click at [85, 231] on span "Suivant" at bounding box center [89, 227] width 24 height 8
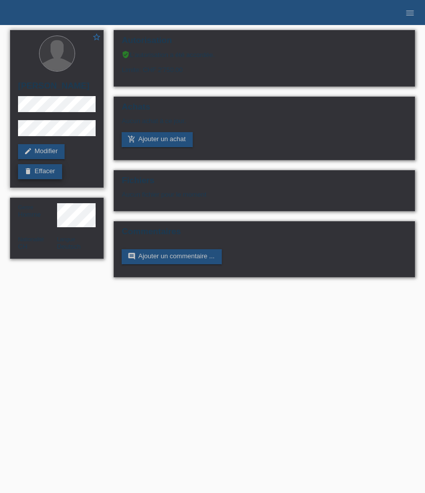
click at [51, 179] on link "delete Effacer" at bounding box center [40, 171] width 44 height 15
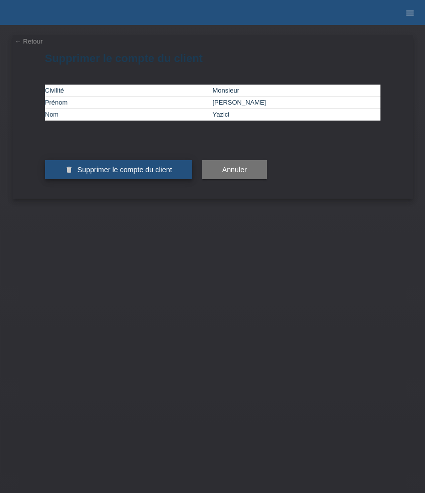
click at [136, 174] on span "Supprimer le compte du client" at bounding box center [124, 170] width 95 height 8
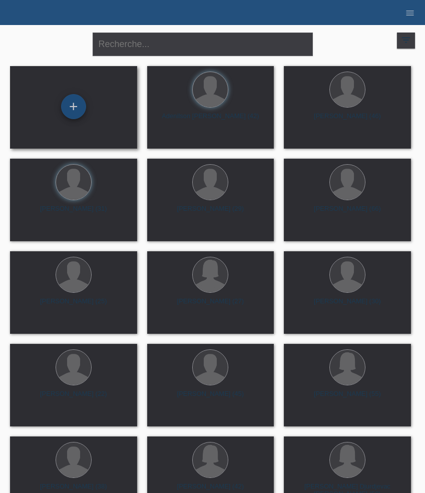
click at [75, 101] on div "+" at bounding box center [73, 106] width 25 height 25
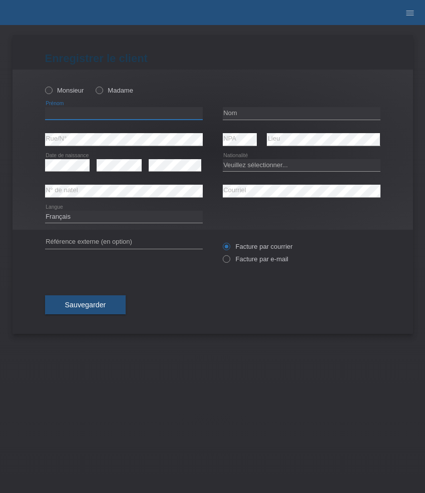
click at [108, 116] on input "text" at bounding box center [124, 113] width 158 height 13
paste input "[PERSON_NAME]"
type input "[PERSON_NAME]"
click at [73, 91] on label "Monsieur" at bounding box center [64, 91] width 39 height 8
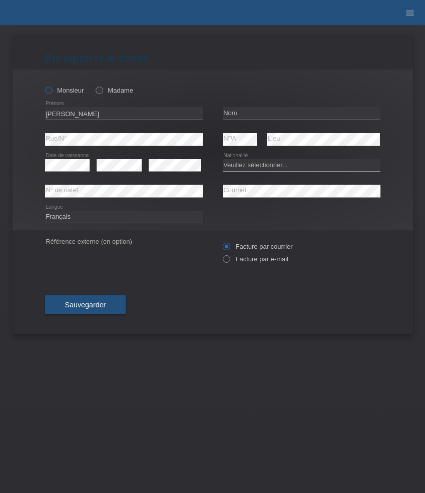
click at [52, 91] on input "Monsieur" at bounding box center [48, 90] width 7 height 7
radio input "true"
click at [254, 112] on input "text" at bounding box center [302, 113] width 158 height 13
paste input "Kiarie"
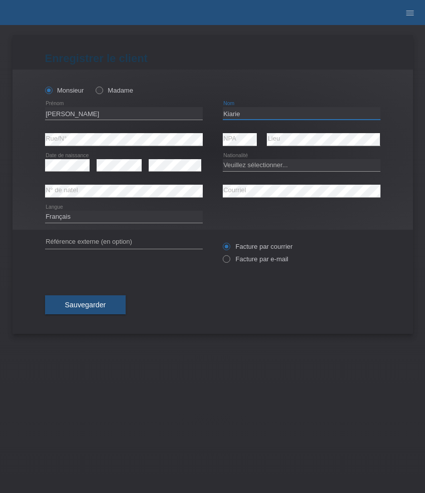
type input "Kiarie"
click at [78, 171] on icon at bounding box center [67, 171] width 45 height 1
click at [266, 166] on select "Veuillez sélectionner... Suisse Allemagne Autriche Liechtenstein ------------ A…" at bounding box center [302, 165] width 158 height 12
select select "KE"
click at [223, 159] on select "Veuillez sélectionner... Suisse Allemagne Autriche Liechtenstein ------------ A…" at bounding box center [302, 165] width 158 height 12
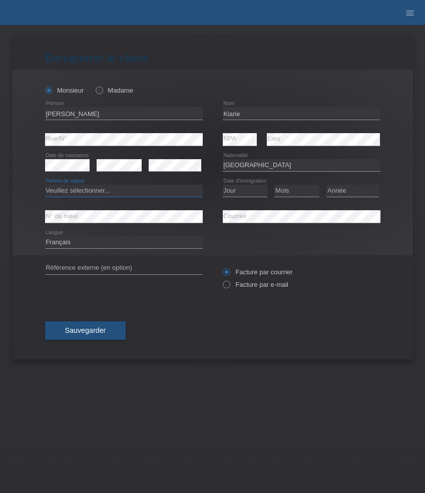
click at [187, 189] on select "Veuillez sélectionner... C B B - Statut de réfugié Autre" at bounding box center [124, 191] width 158 height 12
select select "B"
click at [45, 185] on select "Veuillez sélectionner... C B B - Statut de réfugié Autre" at bounding box center [124, 191] width 158 height 12
click at [242, 188] on select "Jour 01 02 03 04 05 06 07 08 09 10 11" at bounding box center [245, 191] width 45 height 12
select select "12"
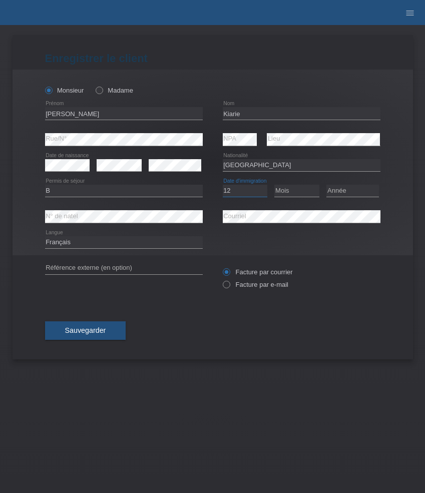
click at [223, 185] on select "Jour 01 02 03 04 05 06 07 08 09 10 11" at bounding box center [245, 191] width 45 height 12
click at [303, 192] on select "Mois 01 02 03 04 05 06 07 08 09 10 11" at bounding box center [296, 191] width 45 height 12
select select "07"
click at [274, 185] on select "Mois 01 02 03 04 05 06 07 08 09 10 11" at bounding box center [296, 191] width 45 height 12
click at [360, 187] on select "Année 2025 2024 2023 2022 2021 2020 2019 2018 2017 2016 2015 2014 2013 2012 201…" at bounding box center [353, 191] width 53 height 12
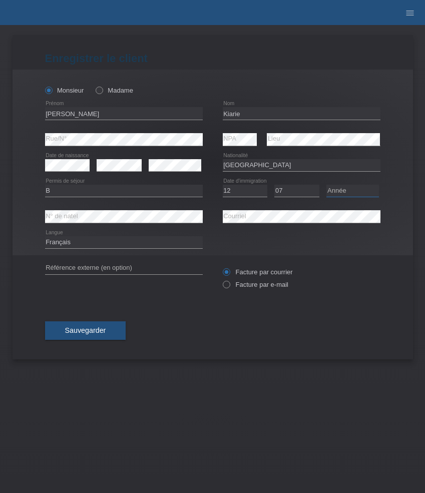
select select "2007"
click at [327, 185] on select "Année 2025 2024 2023 2022 2021 2020 2019 2018 2017 2016 2015 2014 2013 2012 201…" at bounding box center [353, 191] width 53 height 12
click at [110, 242] on select "Deutsch Français Italiano English" at bounding box center [124, 242] width 158 height 12
select select "de"
click at [45, 237] on select "Deutsch Français Italiano English" at bounding box center [124, 242] width 158 height 12
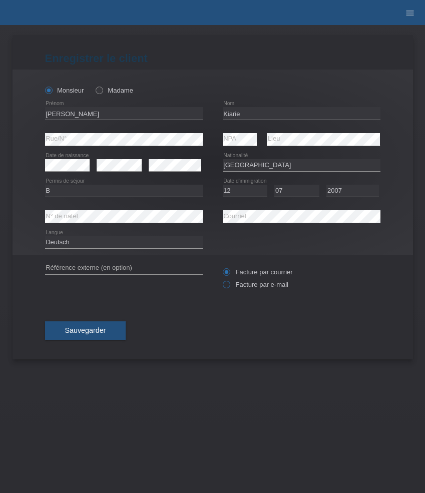
click at [244, 288] on label "Facture par e-mail" at bounding box center [256, 285] width 66 height 8
click at [229, 288] on input "Facture par e-mail" at bounding box center [226, 287] width 7 height 13
radio input "true"
click at [97, 322] on div "Sauvegarder" at bounding box center [213, 331] width 336 height 58
click at [95, 333] on span "Sauvegarder" at bounding box center [85, 331] width 41 height 8
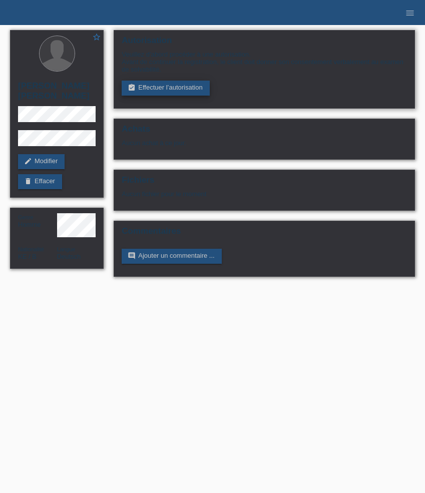
click at [160, 85] on link "assignment_turned_in Effectuer l’autorisation" at bounding box center [166, 88] width 88 height 15
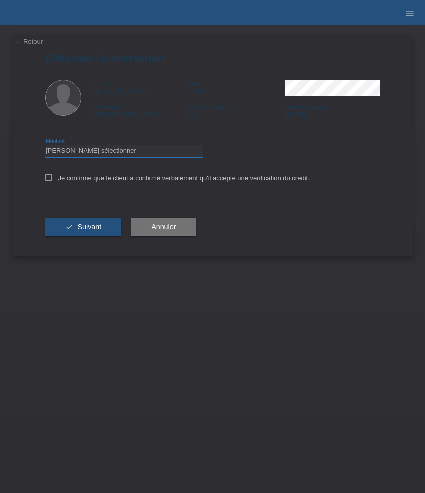
click at [141, 149] on select "Veuillez sélectionner CHF 1.00 - CHF 499.00 CHF 500.00 - CHF 1'999.00 CHF 2'000…" at bounding box center [124, 151] width 158 height 12
select select "3"
click at [45, 146] on select "Veuillez sélectionner CHF 1.00 - CHF 499.00 CHF 500.00 - CHF 1'999.00 CHF 2'000…" at bounding box center [124, 151] width 158 height 12
click at [128, 182] on label "Je confirme que le client a confirmé verbalement qu'il accepte une vérification…" at bounding box center [177, 178] width 265 height 8
click at [52, 181] on input "Je confirme que le client a confirmé verbalement qu'il accepte une vérification…" at bounding box center [48, 177] width 7 height 7
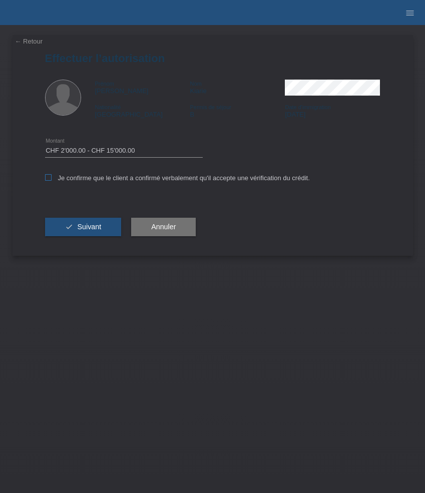
checkbox input "true"
click at [99, 227] on span "Suivant" at bounding box center [89, 227] width 24 height 8
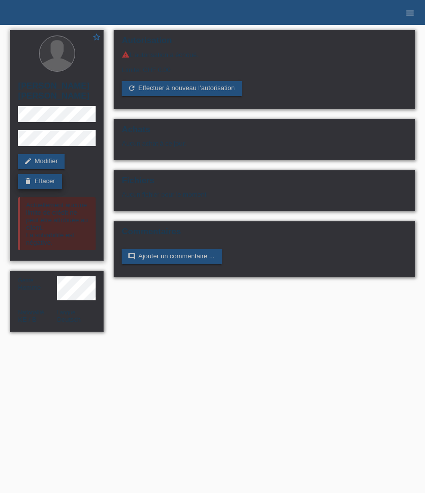
click at [51, 180] on link "delete Effacer" at bounding box center [40, 181] width 44 height 15
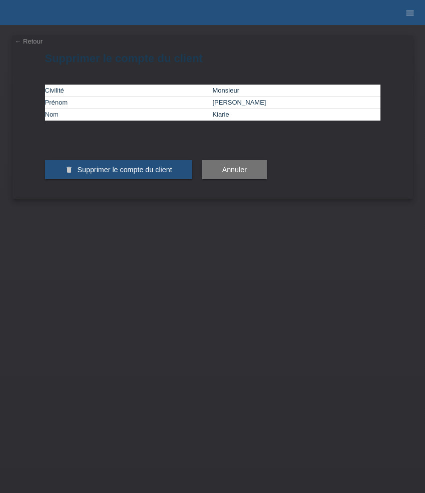
click at [130, 179] on button "delete Supprimer le compte du client" at bounding box center [118, 169] width 147 height 19
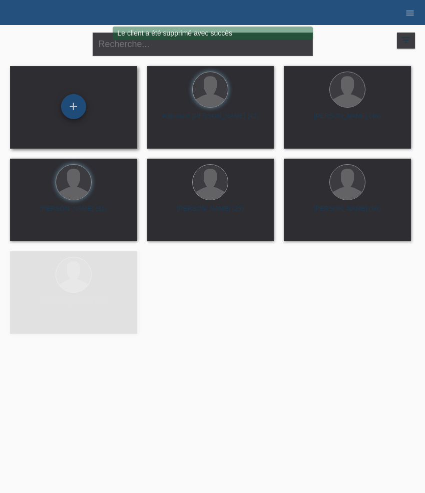
click at [75, 116] on div "+" at bounding box center [73, 106] width 25 height 25
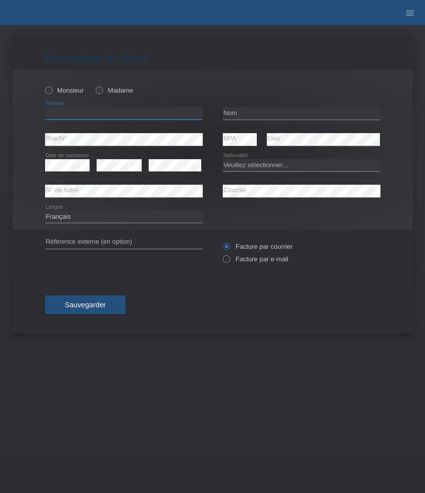
click at [87, 115] on input "text" at bounding box center [124, 113] width 158 height 13
paste input "Boris"
type input "Boris"
click at [76, 90] on label "Monsieur" at bounding box center [64, 91] width 39 height 8
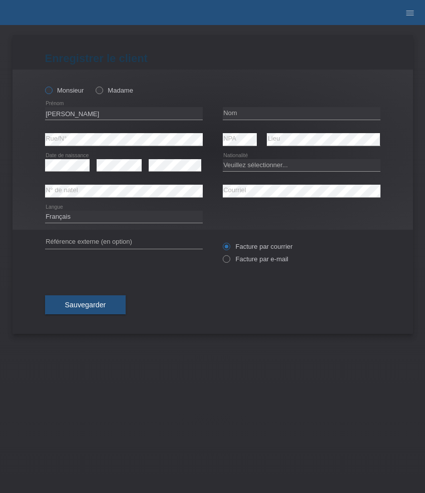
click at [52, 90] on input "Monsieur" at bounding box center [48, 90] width 7 height 7
radio input "true"
click at [242, 108] on input "text" at bounding box center [302, 113] width 158 height 13
paste input "Djurdjevic"
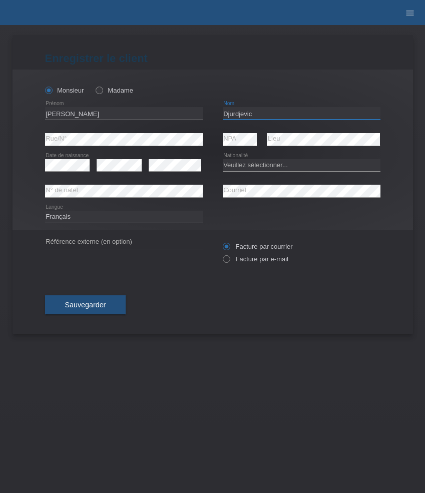
type input "Djurdjevic"
click at [266, 158] on div "Veuillez sélectionner... Suisse Allemagne Autriche Liechtenstein ------------ A…" at bounding box center [302, 166] width 158 height 26
click at [264, 165] on select "Veuillez sélectionner... Suisse Allemagne Autriche Liechtenstein ------------ A…" at bounding box center [302, 165] width 158 height 12
select select "CH"
click at [223, 159] on select "Veuillez sélectionner... Suisse Allemagne Autriche Liechtenstein ------------ A…" at bounding box center [302, 165] width 158 height 12
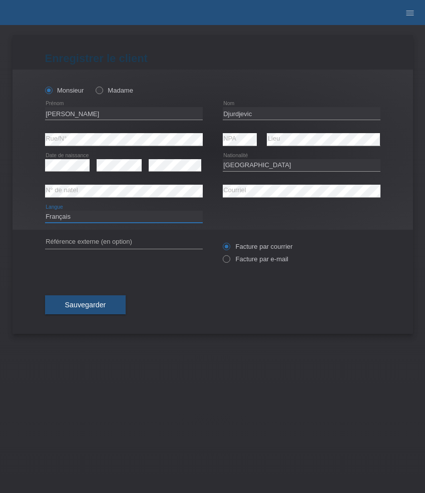
click at [87, 218] on select "Deutsch Français Italiano English" at bounding box center [124, 217] width 158 height 12
click at [45, 211] on select "Deutsch Français Italiano English" at bounding box center [124, 217] width 158 height 12
click at [92, 210] on div "Deutsch Français Italiano English error Langue" at bounding box center [124, 217] width 158 height 26
click at [92, 215] on select "Deutsch Français Italiano English" at bounding box center [124, 217] width 158 height 12
select select "de"
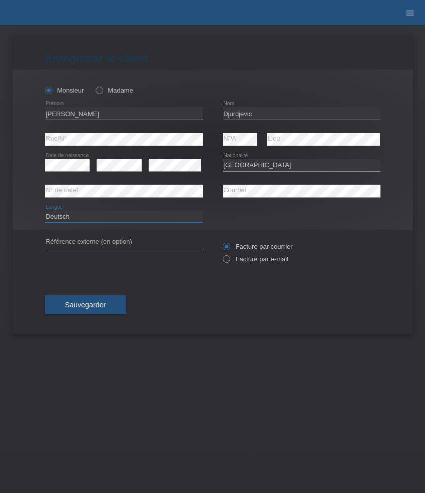
click at [45, 211] on select "Deutsch Français Italiano English" at bounding box center [124, 217] width 158 height 12
click at [244, 259] on label "Facture par e-mail" at bounding box center [256, 259] width 66 height 8
click at [229, 259] on input "Facture par e-mail" at bounding box center [226, 261] width 7 height 13
radio input "true"
click at [105, 308] on span "Sauvegarder" at bounding box center [85, 305] width 41 height 8
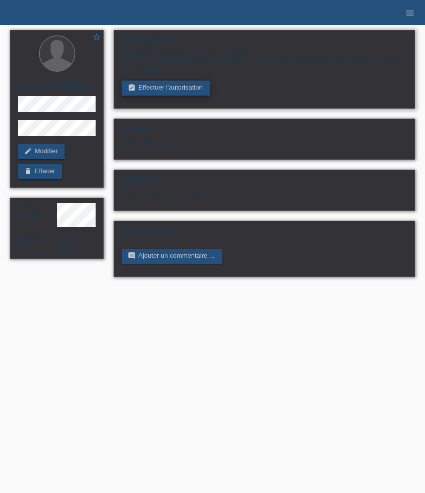
click at [161, 84] on link "assignment_turned_in Effectuer l’autorisation" at bounding box center [166, 88] width 88 height 15
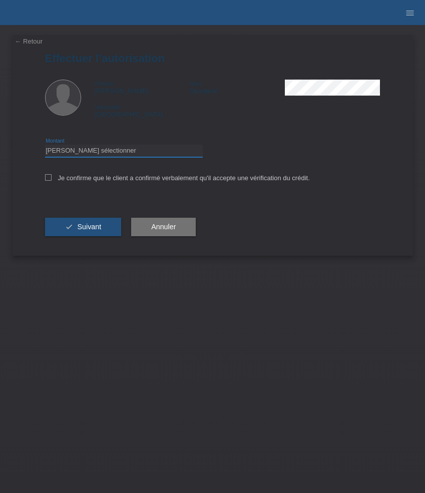
click at [152, 150] on select "Veuillez sélectionner CHF 1.00 - CHF 499.00 CHF 500.00 - CHF 1'999.00 CHF 2'000…" at bounding box center [124, 151] width 158 height 12
select select "3"
click at [45, 146] on select "Veuillez sélectionner CHF 1.00 - CHF 499.00 CHF 500.00 - CHF 1'999.00 CHF 2'000…" at bounding box center [124, 151] width 158 height 12
click at [159, 178] on label "Je confirme que le client a confirmé verbalement qu'il accepte une vérification…" at bounding box center [177, 178] width 265 height 8
click at [52, 178] on input "Je confirme que le client a confirmé verbalement qu'il accepte une vérification…" at bounding box center [48, 177] width 7 height 7
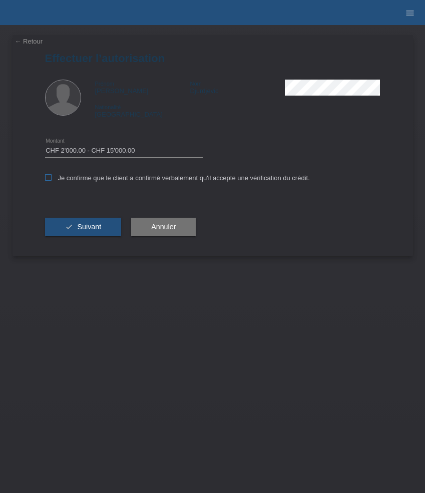
checkbox input "true"
click at [100, 222] on button "check Suivant" at bounding box center [83, 227] width 77 height 19
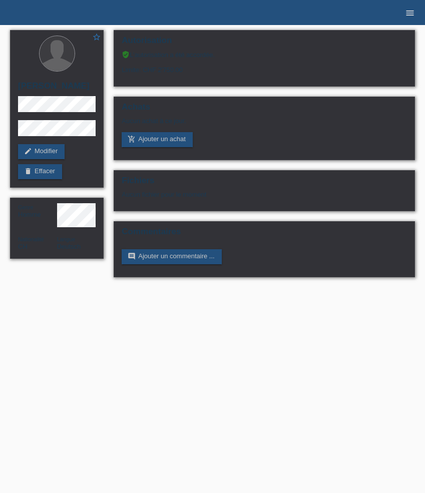
click at [409, 8] on icon "menu" at bounding box center [410, 13] width 10 height 10
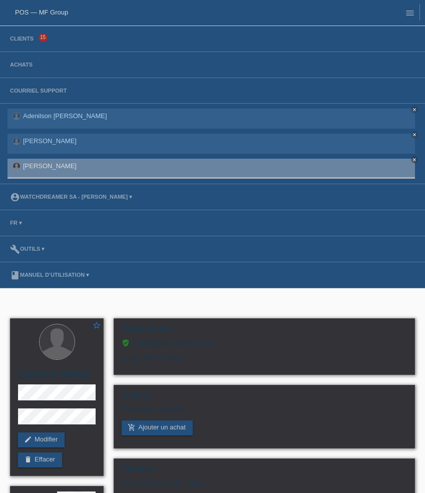
click at [27, 44] on li "Clients 15" at bounding box center [212, 39] width 425 height 26
click at [25, 38] on link "Clients" at bounding box center [22, 39] width 34 height 6
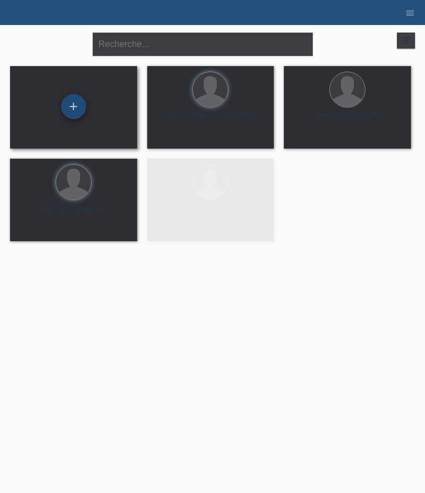
click at [80, 113] on div "+" at bounding box center [74, 106] width 24 height 17
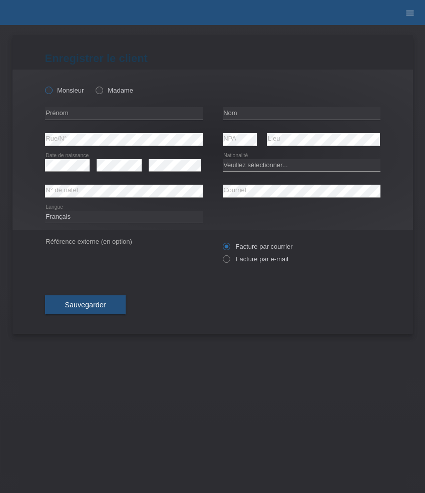
click at [74, 89] on label "Monsieur" at bounding box center [64, 91] width 39 height 8
click at [52, 89] on input "Monsieur" at bounding box center [48, 90] width 7 height 7
radio input "true"
click at [74, 107] on div "error Prénom" at bounding box center [124, 114] width 158 height 26
click at [74, 113] on input "text" at bounding box center [124, 113] width 158 height 13
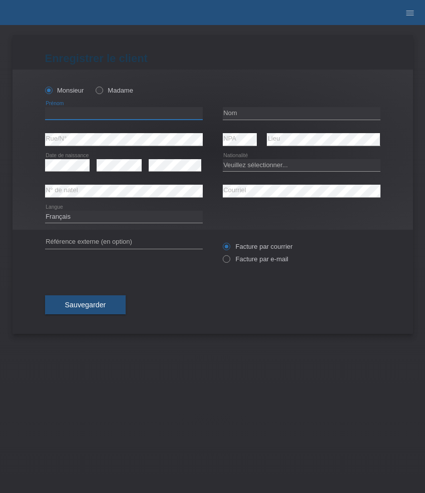
paste input "Pascal"
type input "Pascal"
click at [244, 117] on input "text" at bounding box center [302, 113] width 158 height 13
paste input "Strauss"
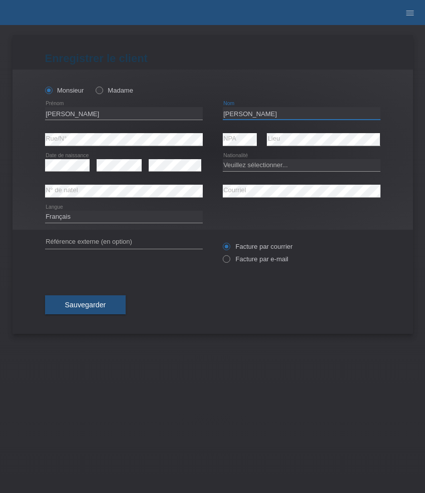
type input "Strauss"
click at [243, 164] on select "Veuillez sélectionner... Suisse Allemagne Autriche Liechtenstein ------------ A…" at bounding box center [302, 165] width 158 height 12
click at [248, 161] on select "Veuillez sélectionner... Suisse Allemagne Autriche Liechtenstein ------------ A…" at bounding box center [302, 165] width 158 height 12
select select "CH"
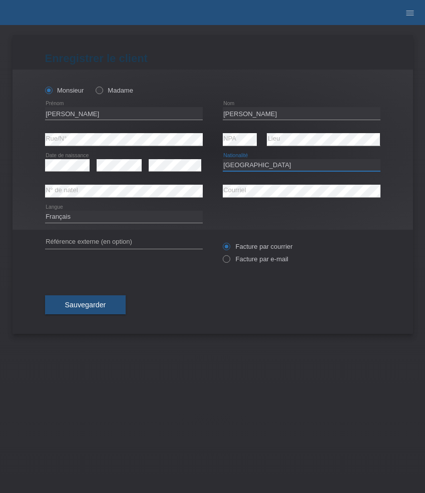
click at [223, 159] on select "Veuillez sélectionner... Suisse Allemagne Autriche Liechtenstein ------------ A…" at bounding box center [302, 165] width 158 height 12
click at [131, 213] on select "Deutsch Français Italiano English" at bounding box center [124, 217] width 158 height 12
select select "de"
click at [45, 211] on select "Deutsch Français Italiano English" at bounding box center [124, 217] width 158 height 12
click at [243, 262] on label "Facture par e-mail" at bounding box center [256, 259] width 66 height 8
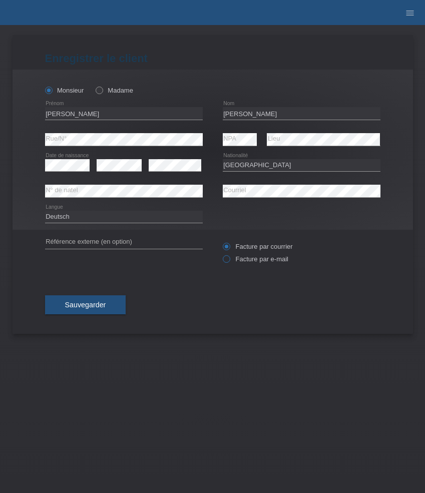
click at [229, 262] on input "Facture par e-mail" at bounding box center [226, 261] width 7 height 13
radio input "true"
click at [85, 308] on span "Sauvegarder" at bounding box center [85, 305] width 41 height 8
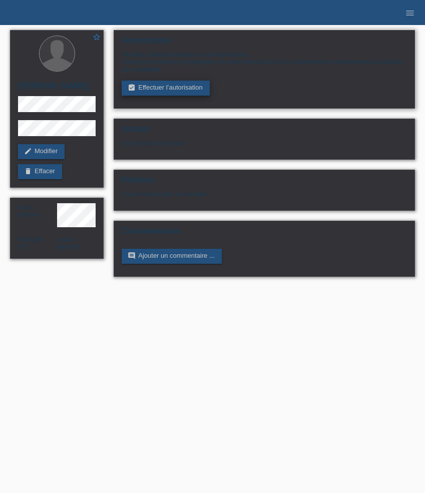
click at [146, 93] on link "assignment_turned_in Effectuer l’autorisation" at bounding box center [166, 88] width 88 height 15
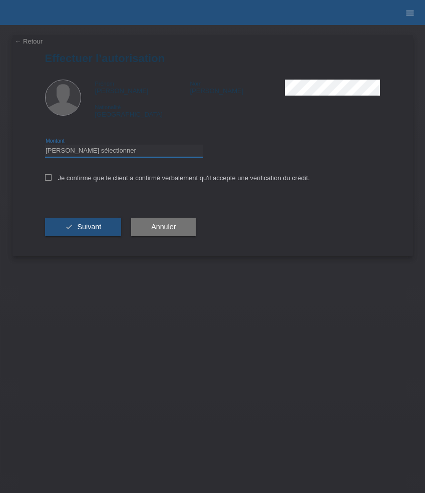
click at [134, 154] on select "Veuillez sélectionner CHF 1.00 - CHF 499.00 CHF 500.00 - CHF 1'999.00 CHF 2'000…" at bounding box center [124, 151] width 158 height 12
select select "3"
click at [45, 146] on select "Veuillez sélectionner CHF 1.00 - CHF 499.00 CHF 500.00 - CHF 1'999.00 CHF 2'000…" at bounding box center [124, 151] width 158 height 12
click at [159, 180] on label "Je confirme que le client a confirmé verbalement qu'il accepte une vérification…" at bounding box center [177, 178] width 265 height 8
click at [52, 180] on input "Je confirme que le client a confirmé verbalement qu'il accepte une vérification…" at bounding box center [48, 177] width 7 height 7
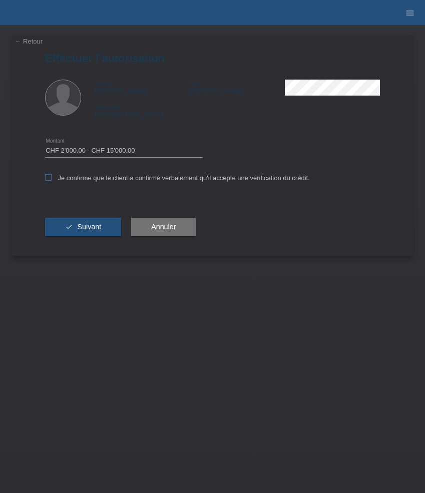
checkbox input "true"
click at [83, 229] on span "Suivant" at bounding box center [89, 227] width 24 height 8
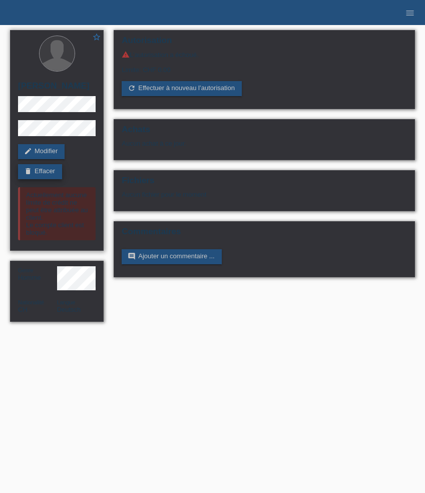
click at [41, 172] on link "delete Effacer" at bounding box center [40, 171] width 44 height 15
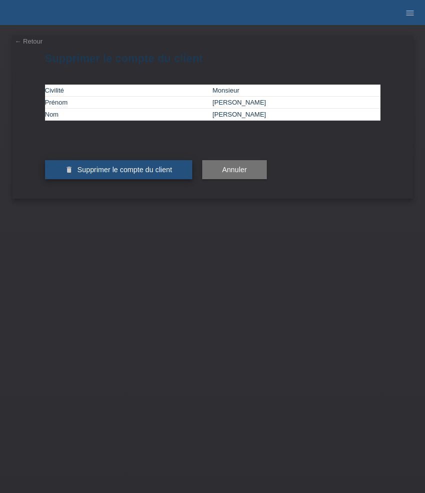
click at [136, 174] on span "Supprimer le compte du client" at bounding box center [124, 170] width 95 height 8
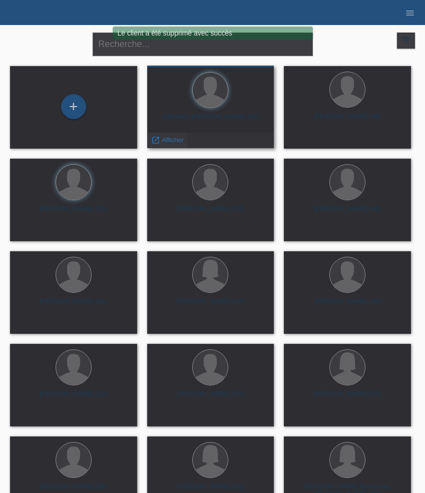
click at [169, 140] on span "Afficher" at bounding box center [173, 140] width 22 height 8
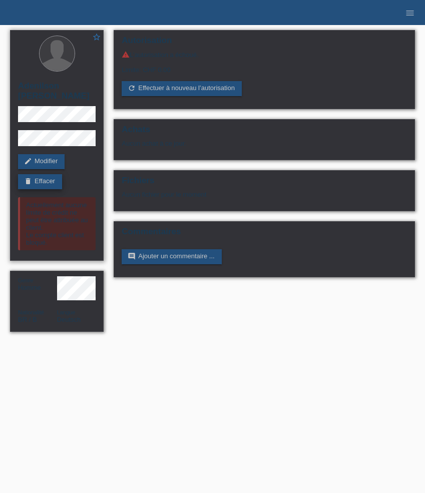
click at [50, 181] on link "delete Effacer" at bounding box center [40, 181] width 44 height 15
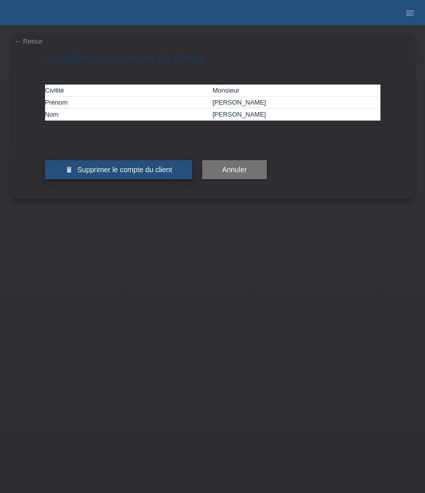
click at [102, 174] on span "Supprimer le compte du client" at bounding box center [124, 170] width 95 height 8
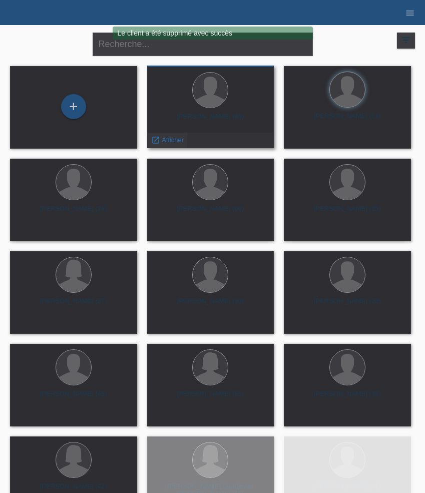
click at [175, 142] on span "Afficher" at bounding box center [173, 140] width 22 height 8
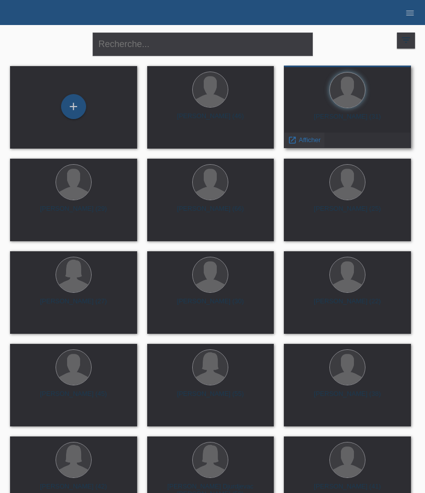
click at [308, 140] on span "Afficher" at bounding box center [310, 140] width 22 height 8
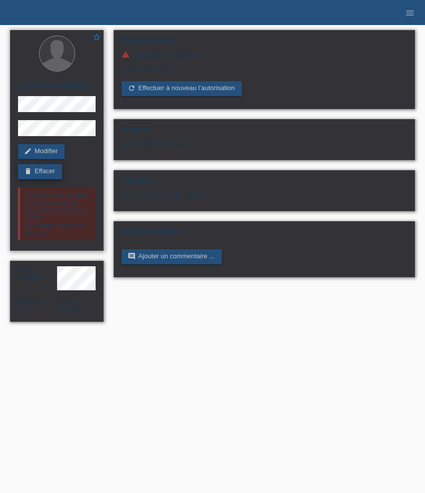
click at [48, 168] on link "delete Effacer" at bounding box center [40, 171] width 44 height 15
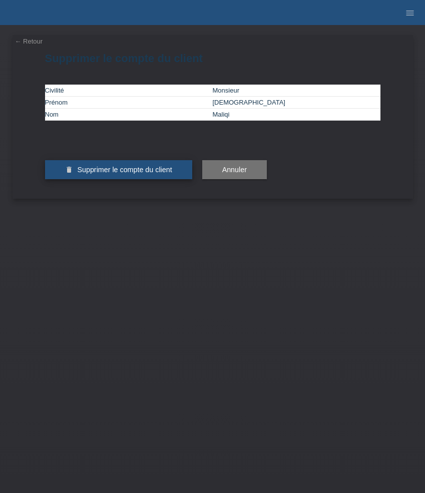
click at [85, 174] on span "Supprimer le compte du client" at bounding box center [124, 170] width 95 height 8
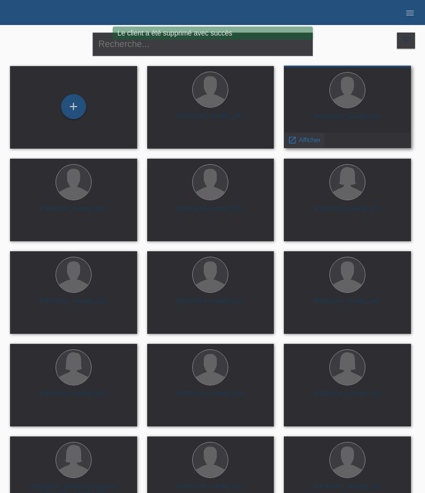
click at [303, 139] on span "Afficher" at bounding box center [310, 140] width 22 height 8
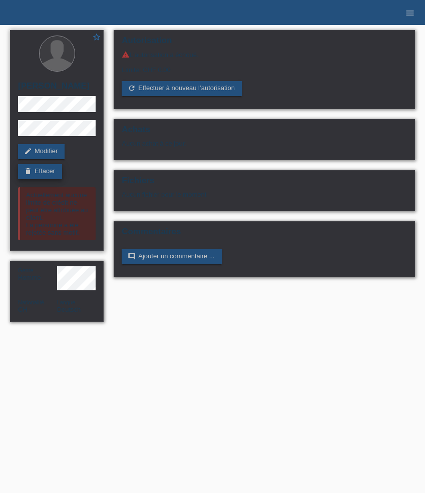
click at [54, 167] on link "delete Effacer" at bounding box center [40, 171] width 44 height 15
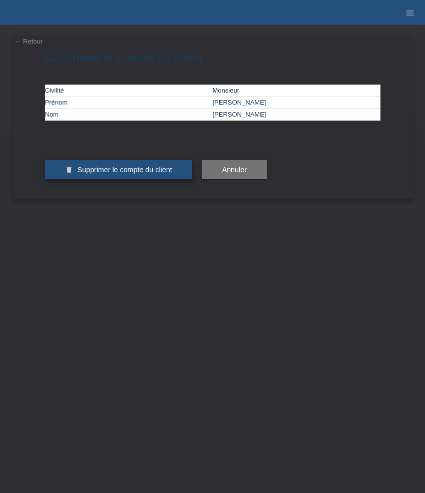
click at [99, 179] on button "delete Supprimer le compte du client" at bounding box center [118, 169] width 147 height 19
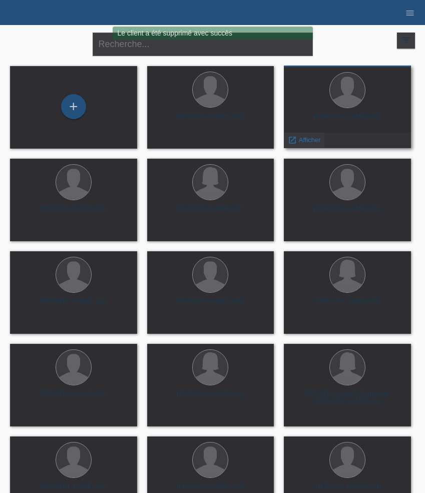
click at [307, 141] on span "Afficher" at bounding box center [310, 140] width 22 height 8
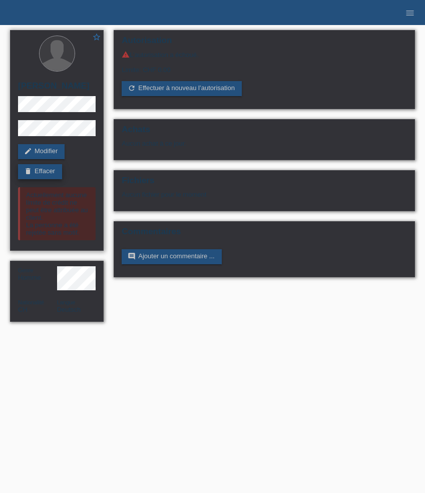
click at [50, 167] on link "delete Effacer" at bounding box center [40, 171] width 44 height 15
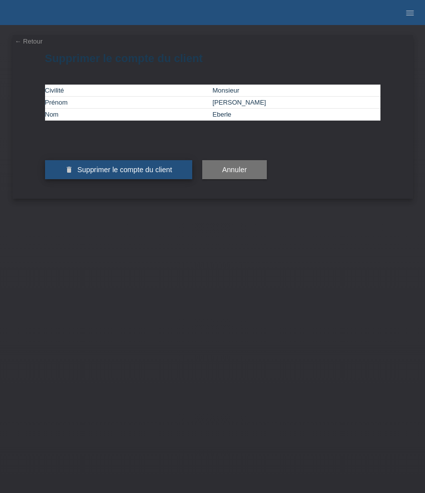
click at [121, 179] on button "delete Supprimer le compte du client" at bounding box center [118, 169] width 147 height 19
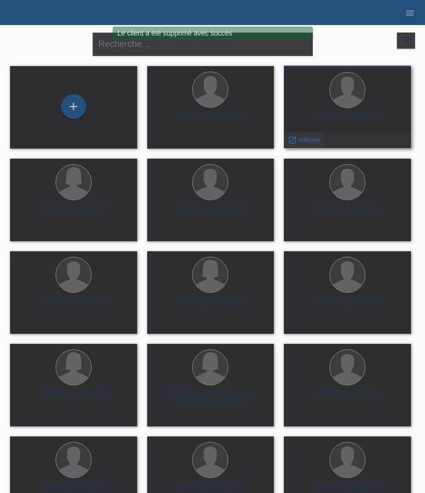
click at [297, 142] on link "launch Afficher" at bounding box center [304, 140] width 33 height 8
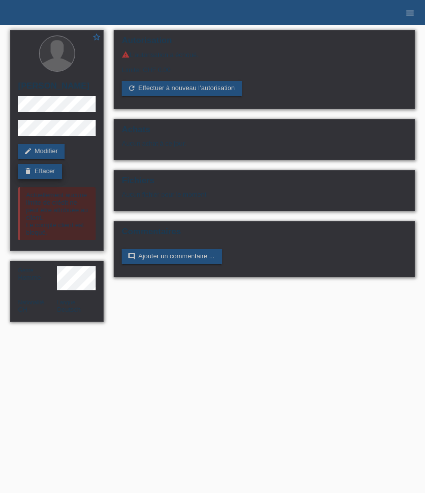
click at [51, 176] on link "delete Effacer" at bounding box center [40, 171] width 44 height 15
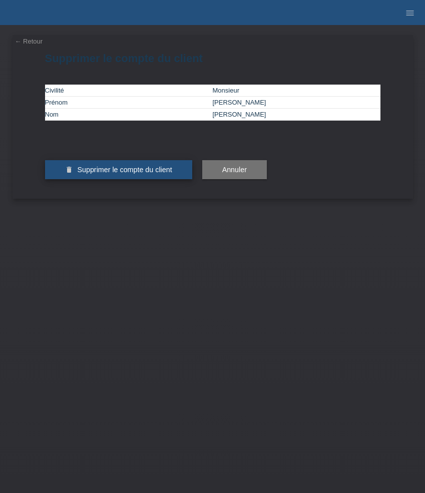
click at [96, 174] on span "Supprimer le compte du client" at bounding box center [124, 170] width 95 height 8
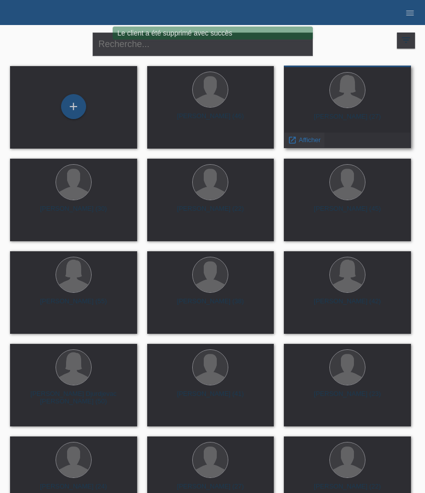
click at [309, 141] on span "Afficher" at bounding box center [310, 140] width 22 height 8
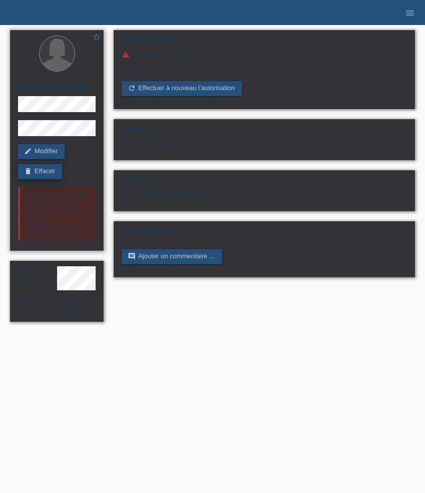
click at [54, 171] on link "delete Effacer" at bounding box center [40, 171] width 44 height 15
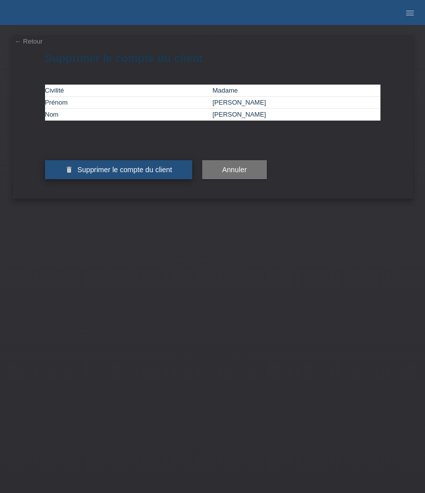
click at [131, 174] on span "Supprimer le compte du client" at bounding box center [124, 170] width 95 height 8
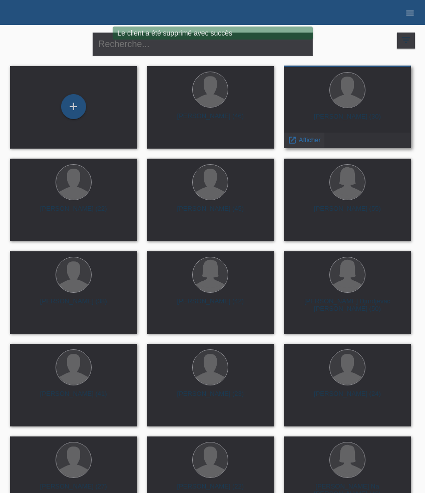
click at [305, 138] on span "Afficher" at bounding box center [310, 140] width 22 height 8
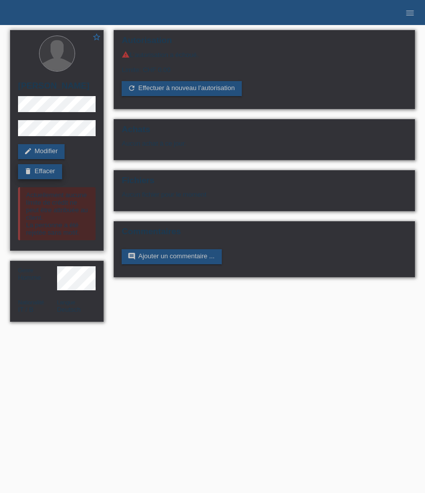
click at [59, 170] on link "delete Effacer" at bounding box center [40, 171] width 44 height 15
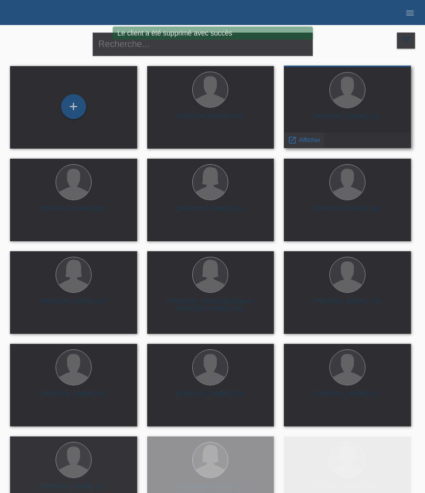
click at [309, 139] on span "Afficher" at bounding box center [310, 140] width 22 height 8
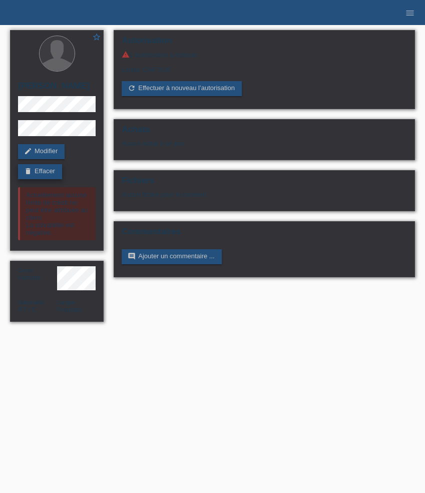
click at [50, 167] on link "delete Effacer" at bounding box center [40, 171] width 44 height 15
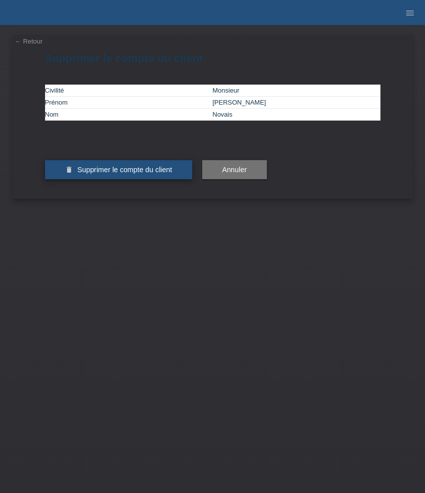
click at [73, 179] on button "delete Supprimer le compte du client" at bounding box center [118, 169] width 147 height 19
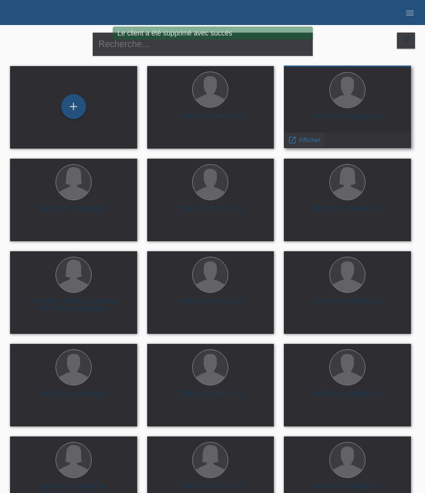
click at [302, 141] on span "Afficher" at bounding box center [310, 140] width 22 height 8
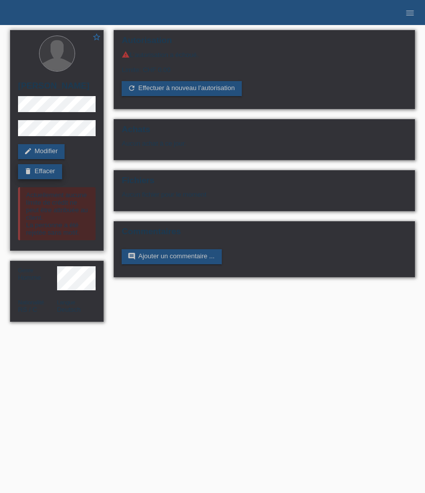
click at [53, 170] on link "delete Effacer" at bounding box center [40, 171] width 44 height 15
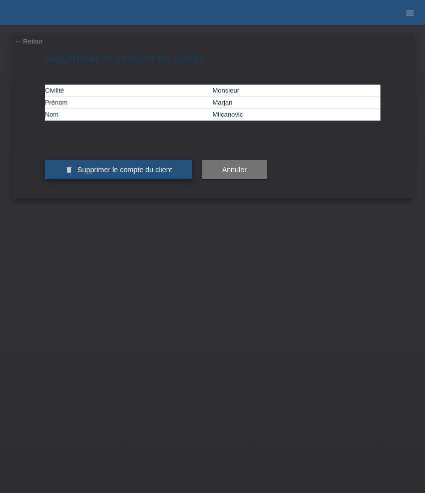
click at [75, 179] on button "delete Supprimer le compte du client" at bounding box center [118, 169] width 147 height 19
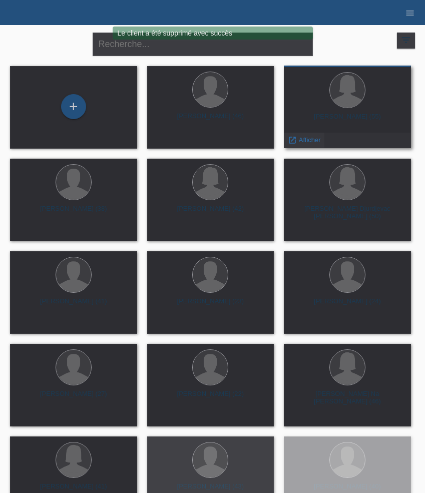
click at [300, 140] on span "Afficher" at bounding box center [310, 140] width 22 height 8
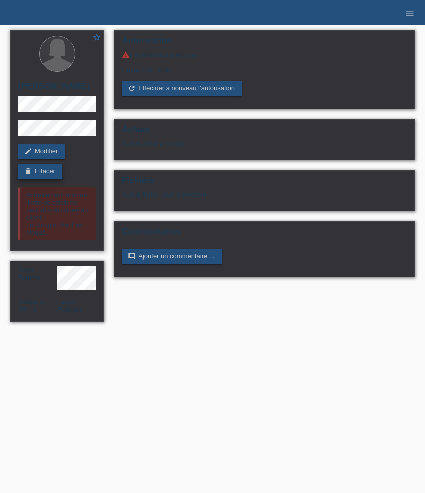
click at [55, 171] on link "delete Effacer" at bounding box center [40, 171] width 44 height 15
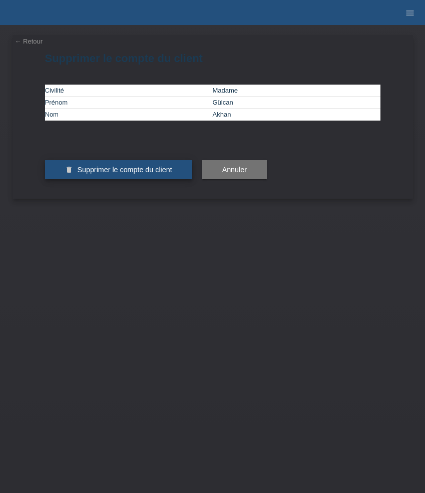
click at [87, 179] on button "delete Supprimer le compte du client" at bounding box center [118, 169] width 147 height 19
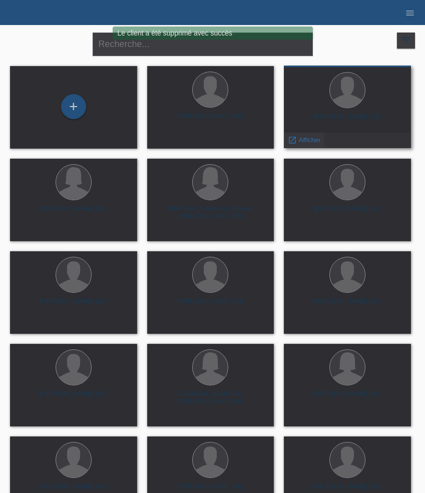
click at [300, 142] on span "Afficher" at bounding box center [310, 140] width 22 height 8
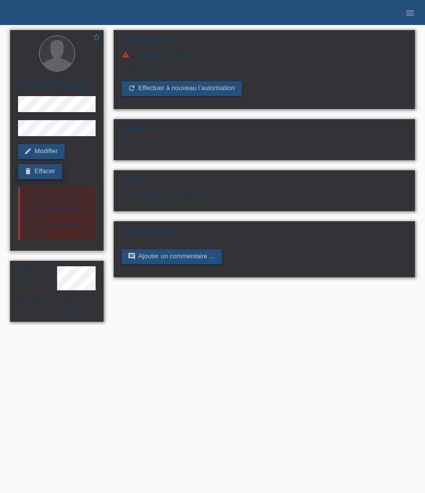
click at [44, 179] on link "delete Effacer" at bounding box center [40, 171] width 44 height 15
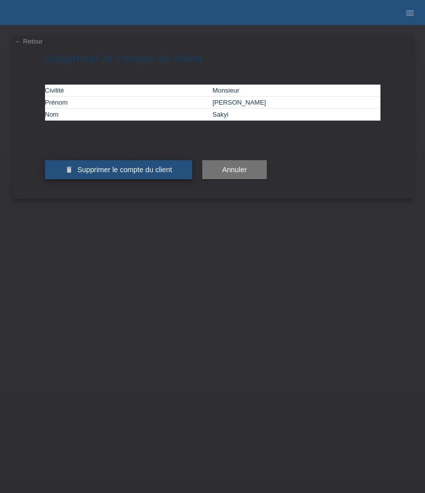
click at [87, 179] on button "delete Supprimer le compte du client" at bounding box center [118, 169] width 147 height 19
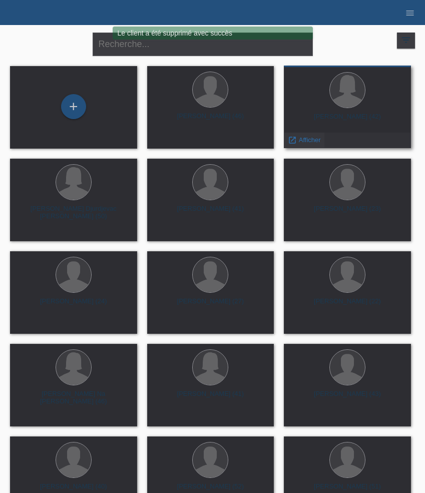
click at [299, 140] on span "Afficher" at bounding box center [310, 140] width 22 height 8
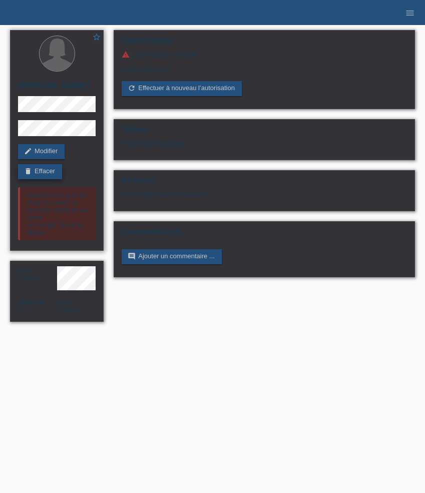
click at [40, 169] on link "delete Effacer" at bounding box center [40, 171] width 44 height 15
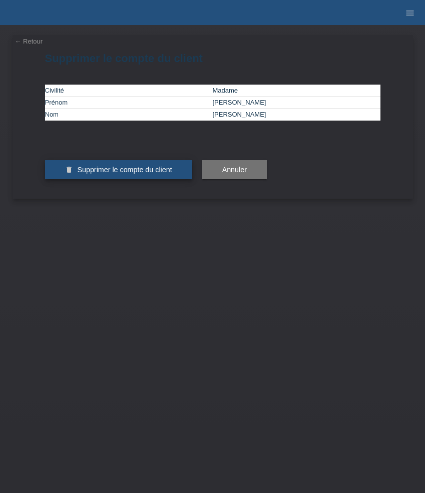
click at [89, 174] on span "Supprimer le compte du client" at bounding box center [124, 170] width 95 height 8
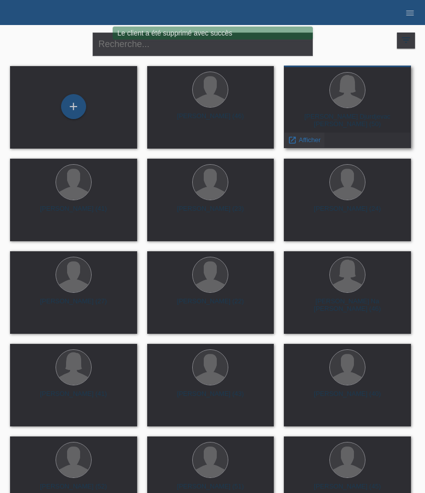
click at [301, 139] on span "Afficher" at bounding box center [310, 140] width 22 height 8
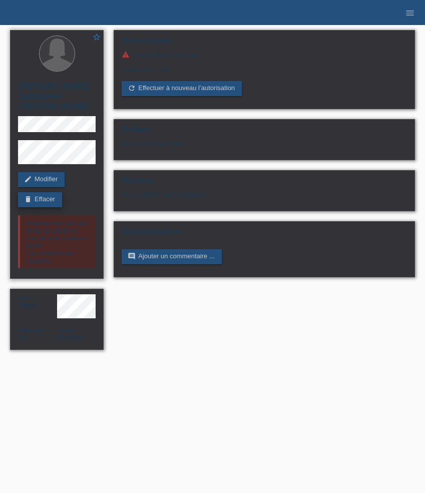
click at [50, 192] on link "delete Effacer" at bounding box center [40, 199] width 44 height 15
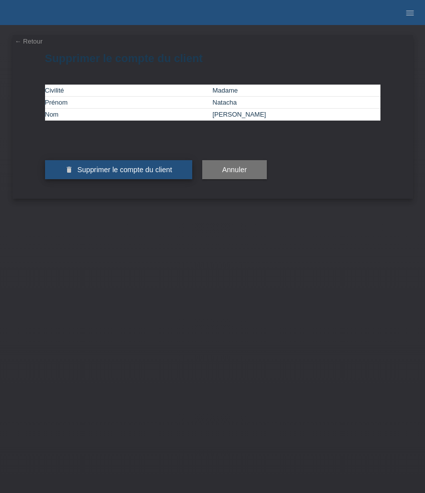
click at [83, 174] on span "Supprimer le compte du client" at bounding box center [124, 170] width 95 height 8
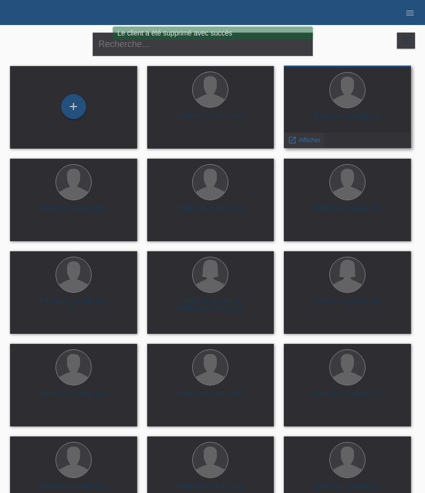
click at [301, 137] on span "Afficher" at bounding box center [310, 140] width 22 height 8
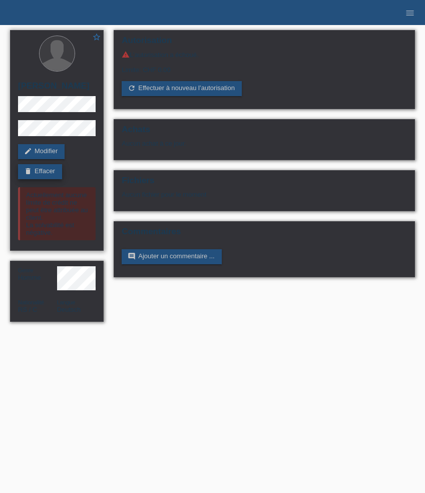
click at [52, 173] on link "delete Effacer" at bounding box center [40, 171] width 44 height 15
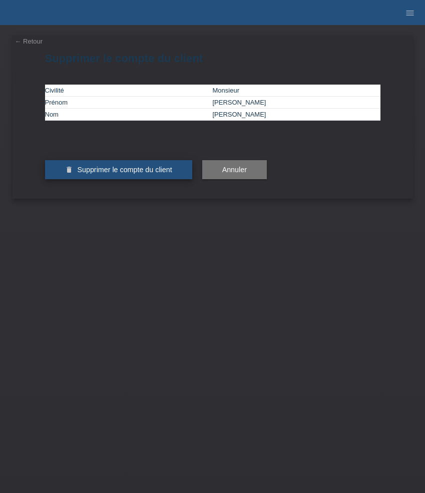
click at [119, 174] on span "Supprimer le compte du client" at bounding box center [124, 170] width 95 height 8
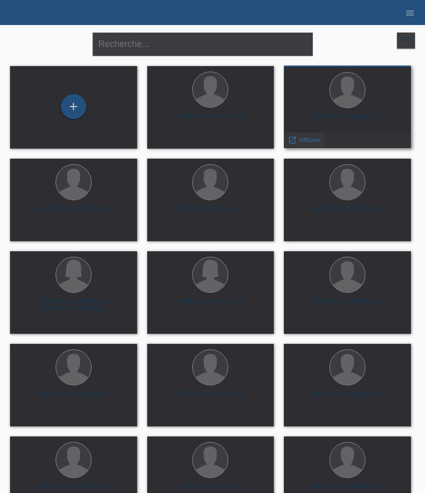
click at [301, 141] on span "Afficher" at bounding box center [310, 140] width 22 height 8
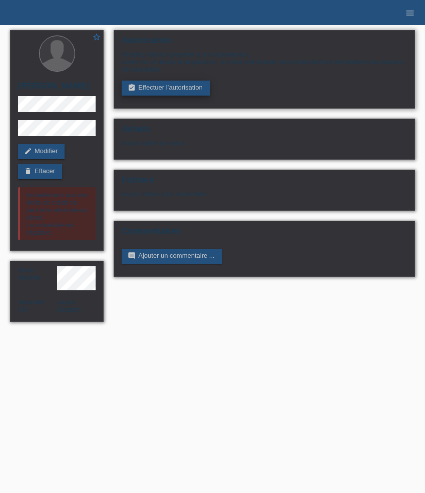
click at [153, 91] on link "assignment_turned_in Effectuer l’autorisation" at bounding box center [166, 88] width 88 height 15
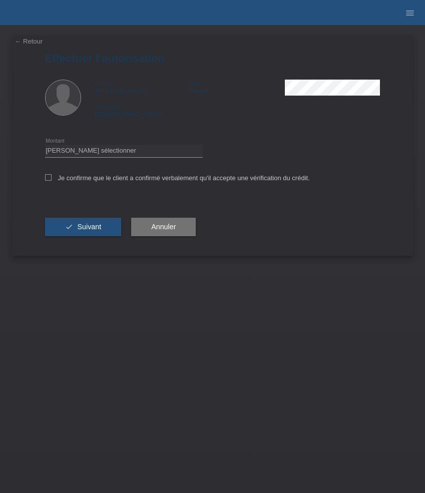
click at [31, 37] on div "← Retour Effectuer l’autorisation [PERSON_NAME] Nom [PERSON_NAME] Nationalité […" at bounding box center [213, 145] width 401 height 221
click at [31, 41] on link "← Retour" at bounding box center [29, 42] width 28 height 8
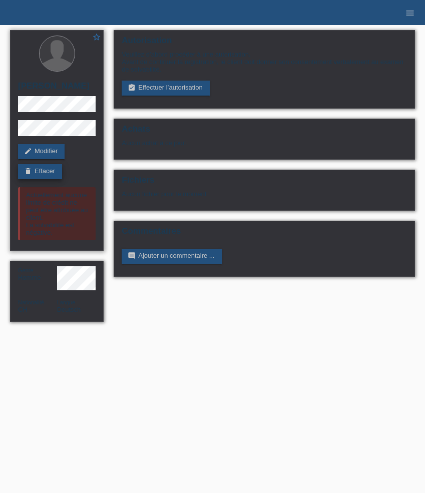
click at [49, 174] on link "delete Effacer" at bounding box center [40, 171] width 44 height 15
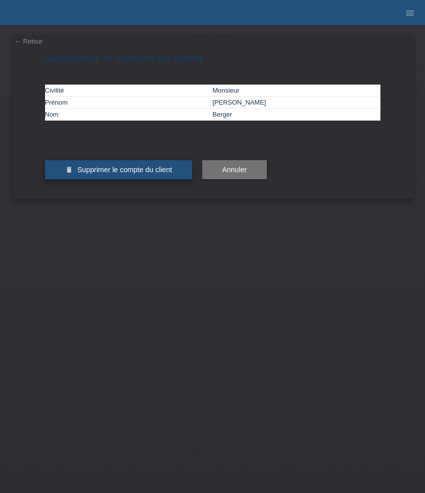
click at [93, 174] on span "Supprimer le compte du client" at bounding box center [124, 170] width 95 height 8
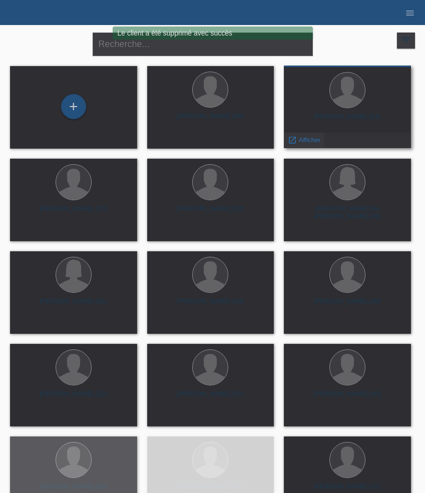
click at [308, 140] on span "Afficher" at bounding box center [310, 140] width 22 height 8
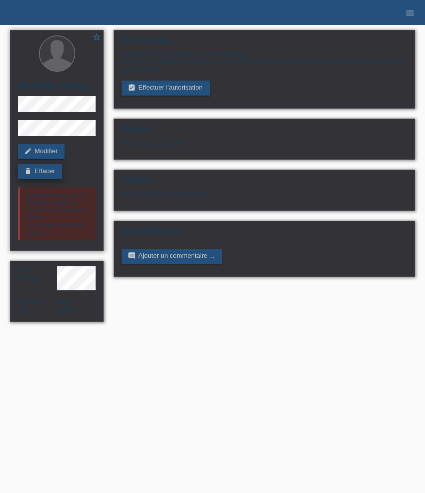
click at [51, 168] on link "delete Effacer" at bounding box center [40, 171] width 44 height 15
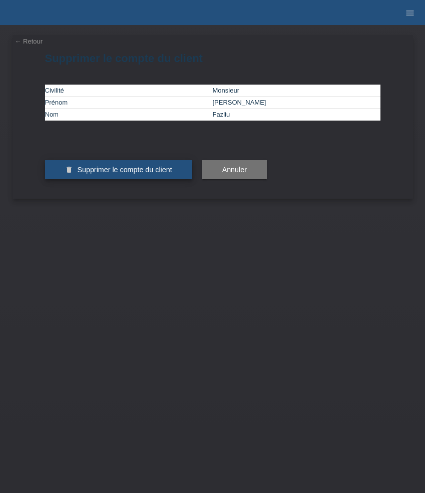
click at [84, 174] on span "Supprimer le compte du client" at bounding box center [124, 170] width 95 height 8
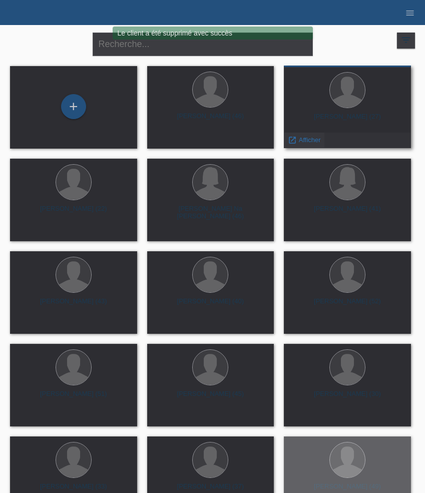
click at [310, 140] on span "Afficher" at bounding box center [310, 140] width 22 height 8
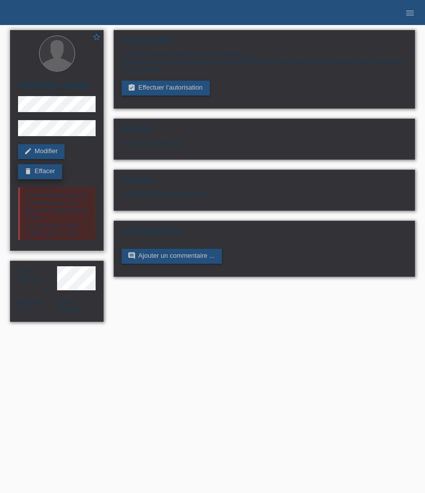
click at [50, 170] on link "delete Effacer" at bounding box center [40, 171] width 44 height 15
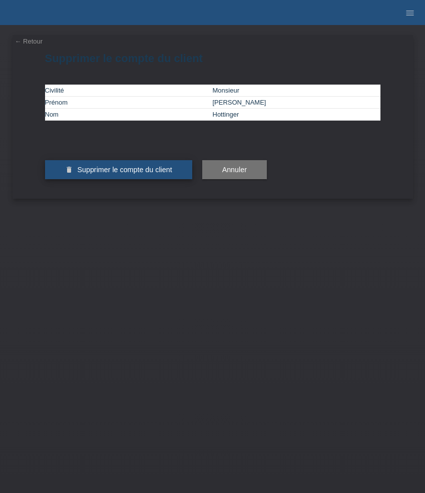
click at [85, 179] on button "delete Supprimer le compte du client" at bounding box center [118, 169] width 147 height 19
